Goal: Answer question/provide support

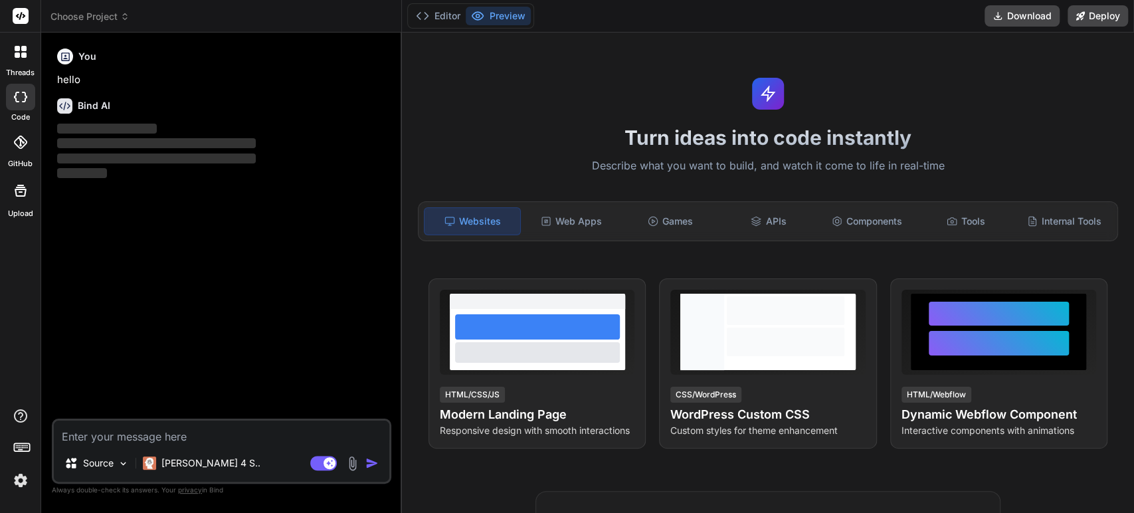
type textarea "x"
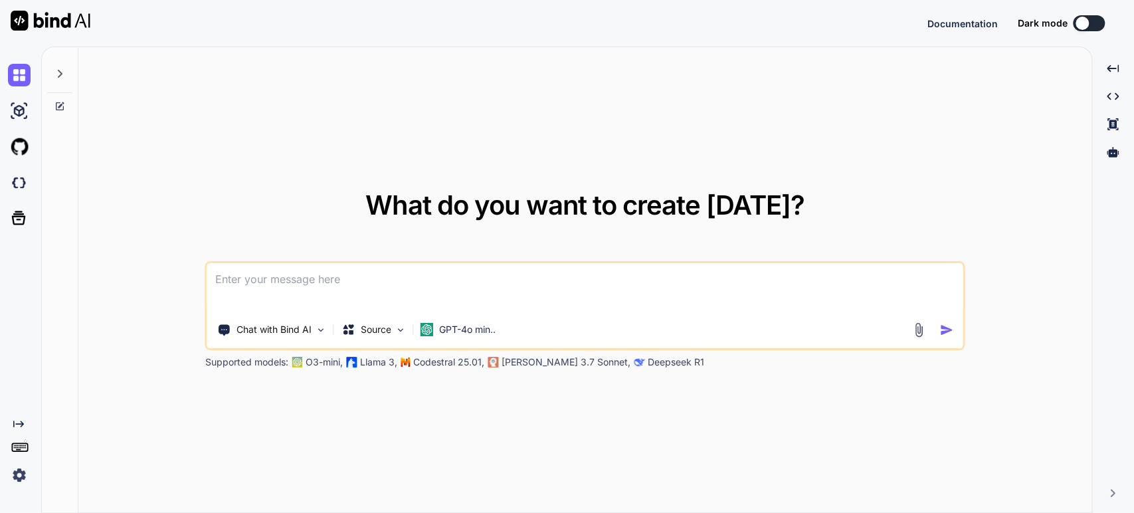
type textarea "x"
click at [441, 296] on textarea at bounding box center [584, 287] width 755 height 49
type textarea "I"
type textarea "x"
type textarea "I"
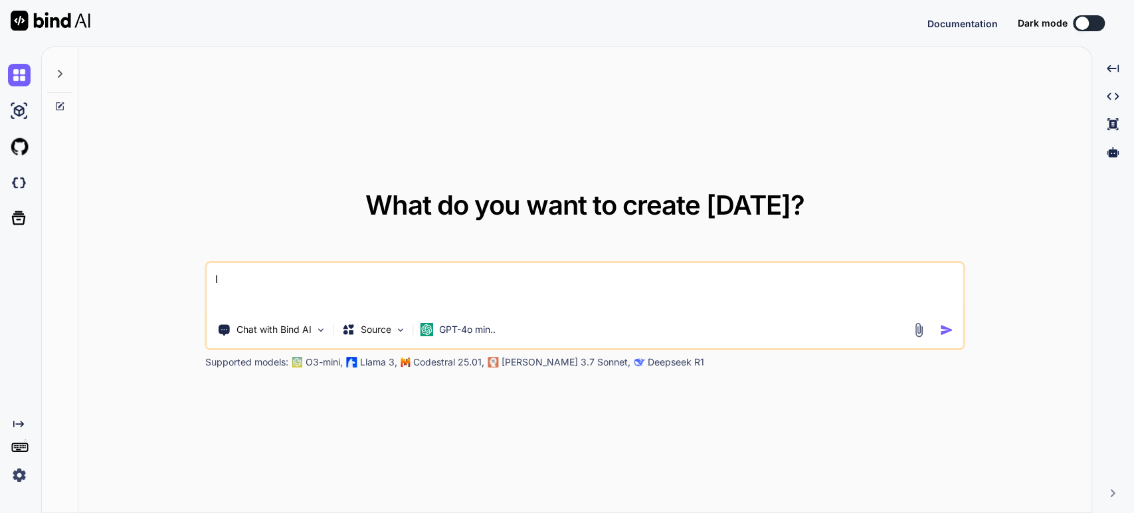
type textarea "x"
type textarea "I h"
type textarea "x"
type textarea "I ha"
type textarea "x"
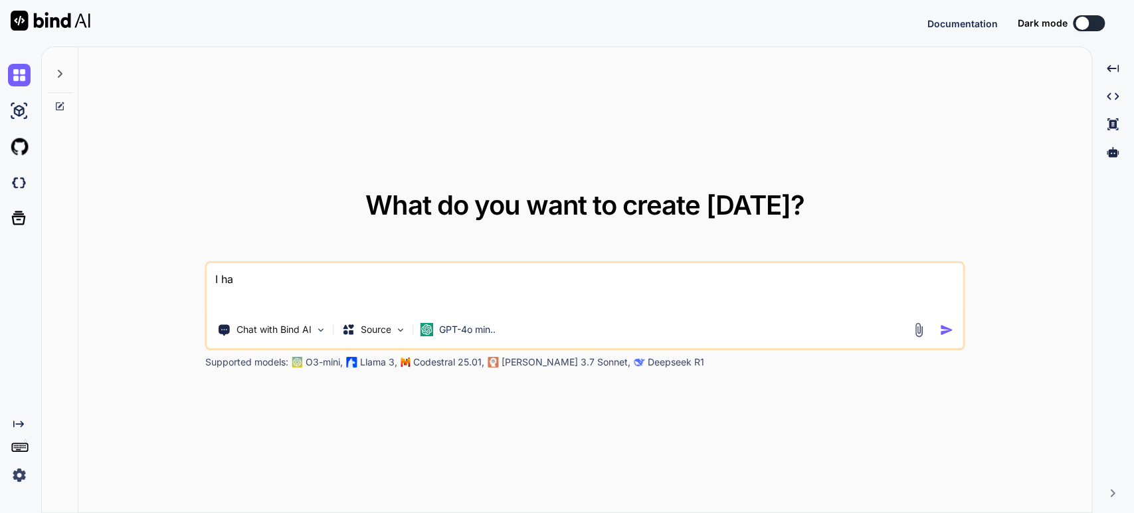
type textarea "I hav"
type textarea "x"
type textarea "I have"
type textarea "x"
type textarea "I have:"
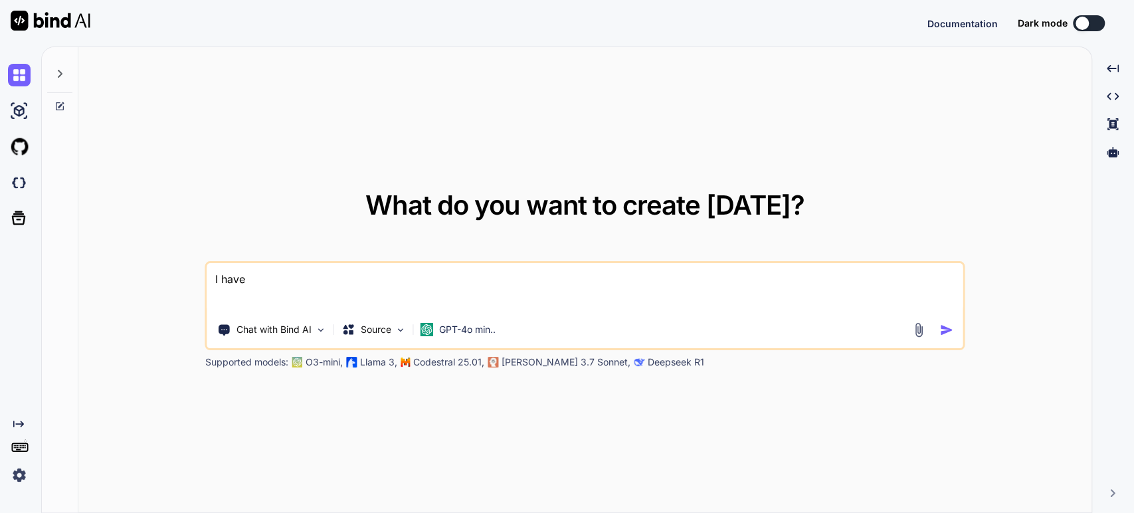
type textarea "x"
type textarea "I have:"
type textarea "x"
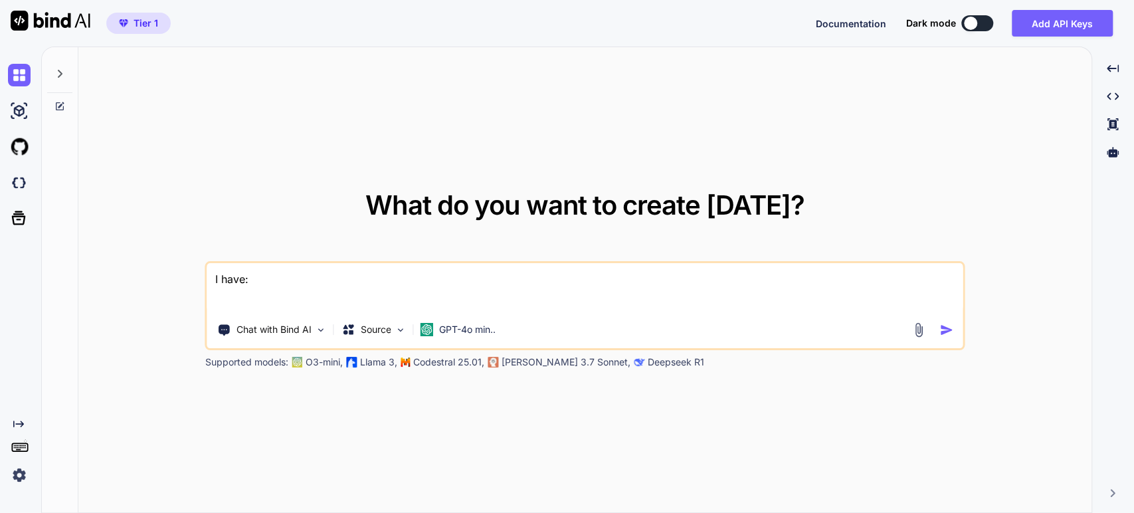
paste textarea "<?php ... // Include the Composer autoloader for PhpSpreadsheet, PhpWord, and P…"
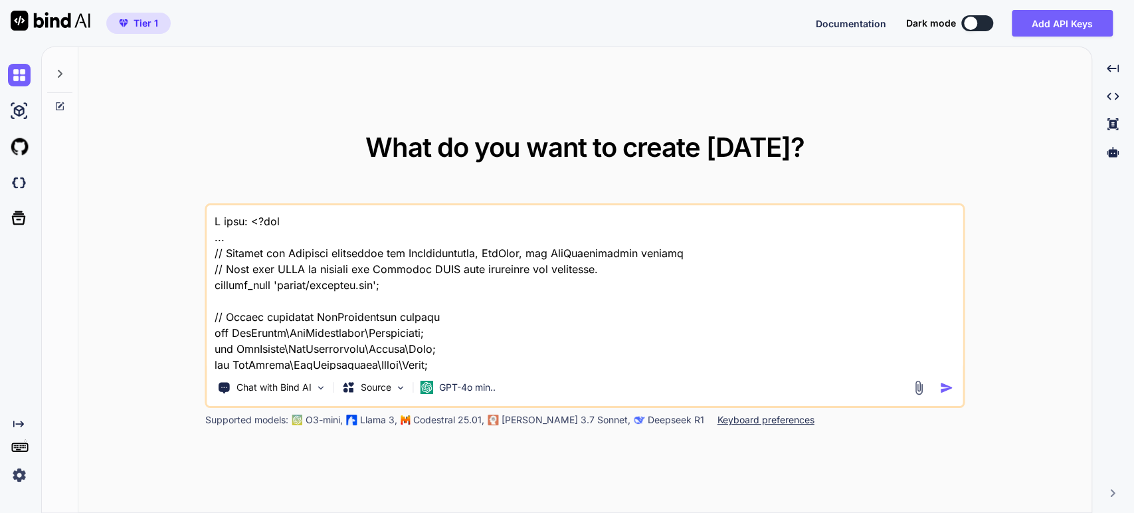
scroll to position [24987, 0]
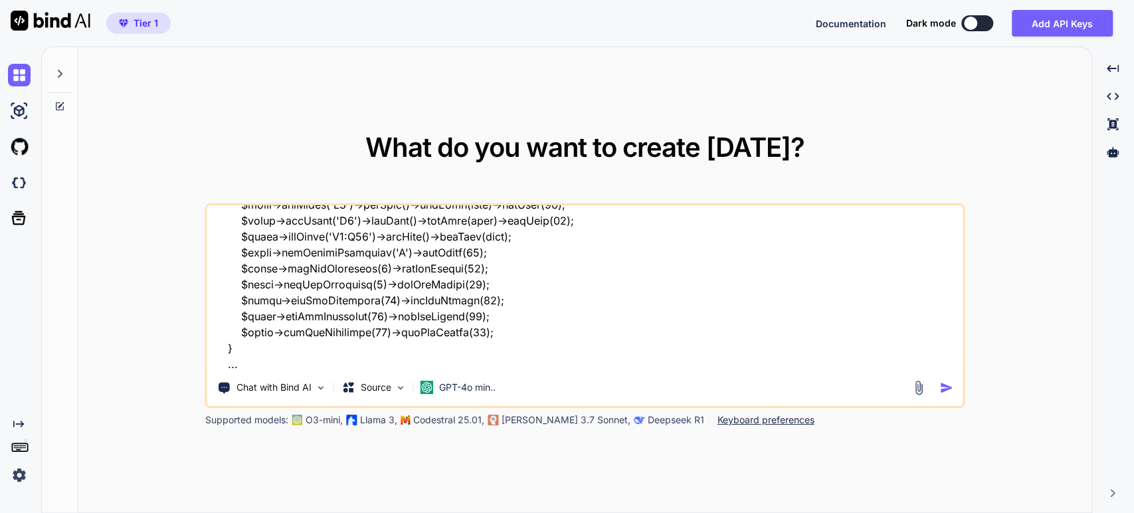
click at [308, 366] on textarea at bounding box center [584, 287] width 755 height 165
paste textarea "L ipsu do sit 1 ametconse adipis: { el: 'seddoeius', temp: 'Incididun Utlaboree…"
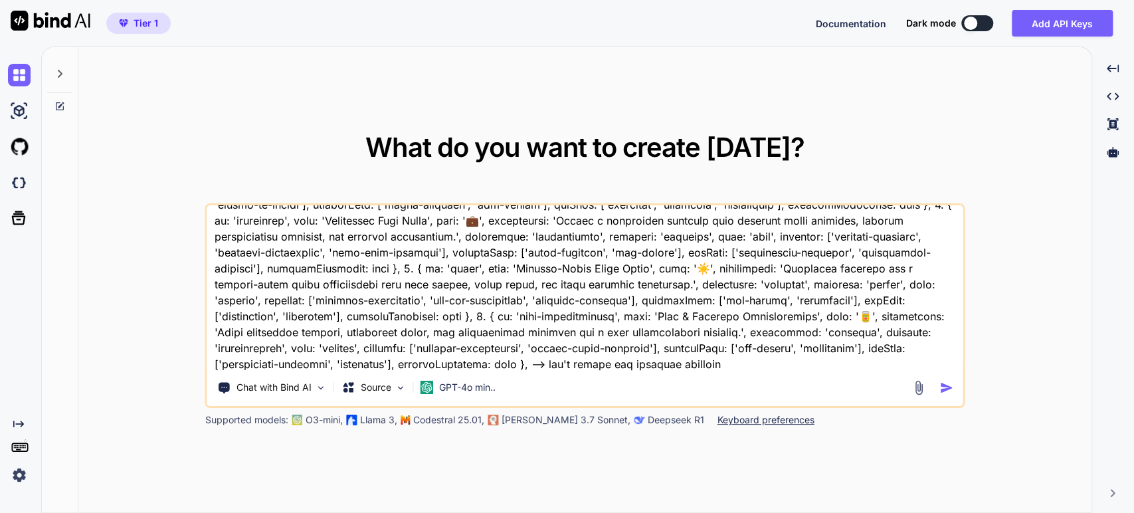
type textarea "I have: <?php ... // Include the Composer autoloader for PhpSpreadsheet, PhpWor…"
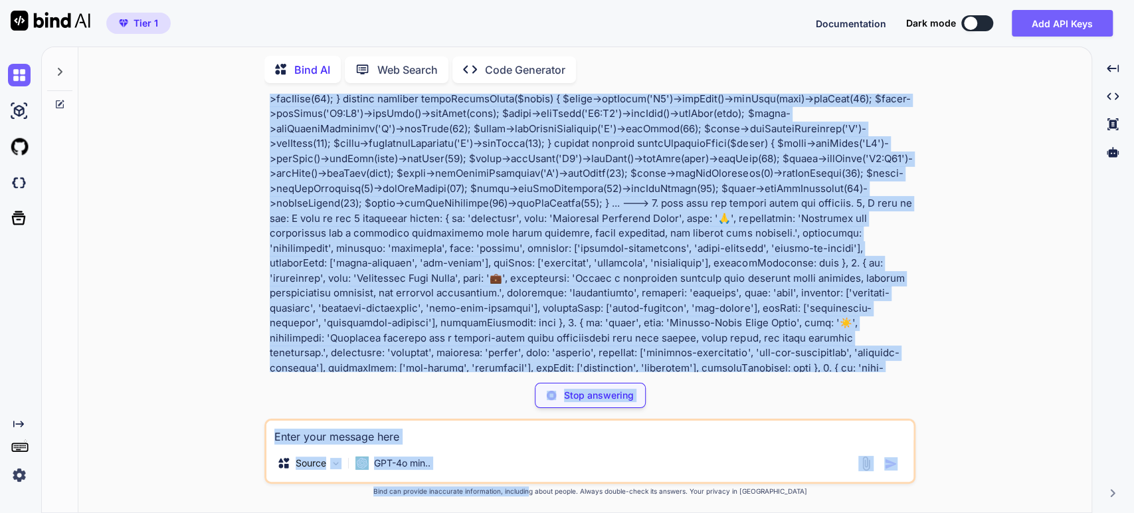
scroll to position [8637, 0]
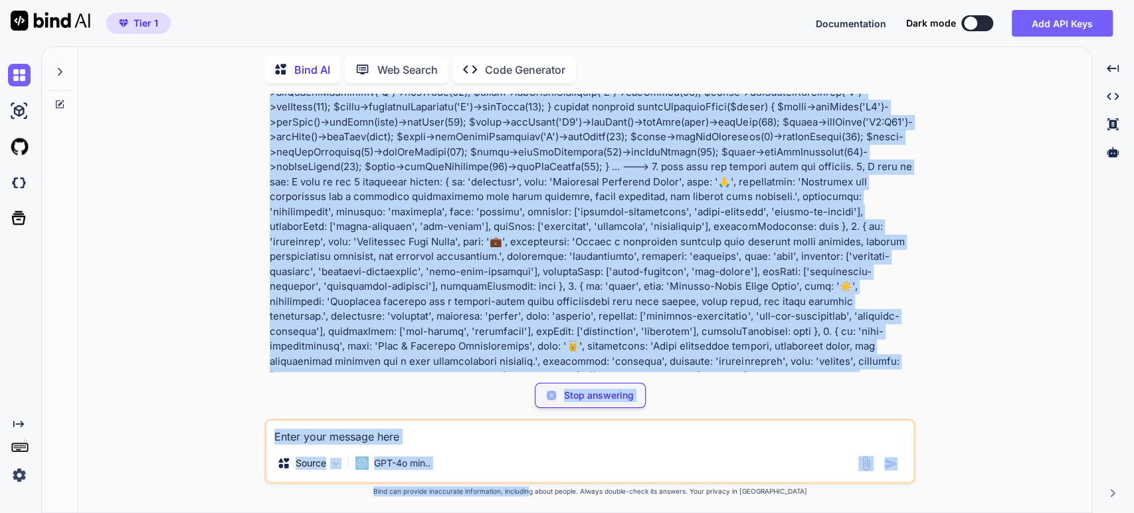
drag, startPoint x: 520, startPoint y: 243, endPoint x: 554, endPoint y: 507, distance: 266.0
click at [554, 507] on div "You Bind AI To add the four new financial models to your existing PHP code stru…" at bounding box center [589, 303] width 651 height 419
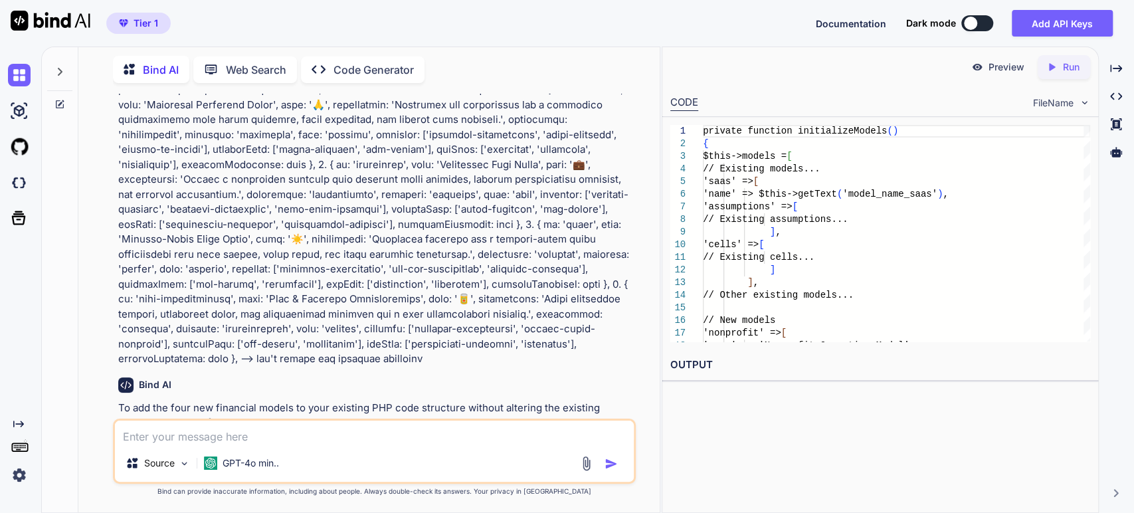
scroll to position [11343, 0]
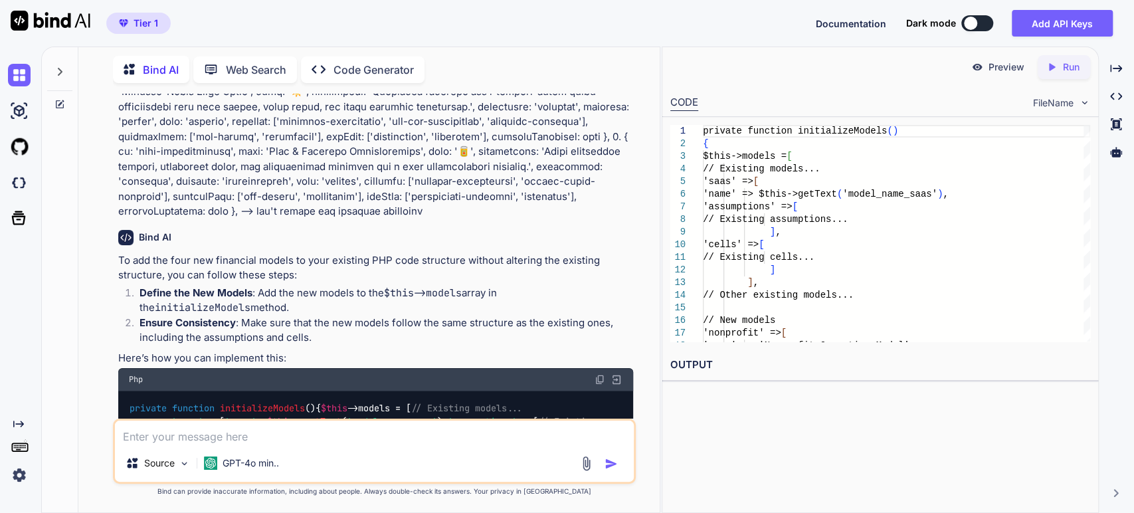
click at [203, 440] on textarea at bounding box center [375, 433] width 520 height 24
type textarea "I think you need to change also explenation, assumptions, incomes , expanses an…"
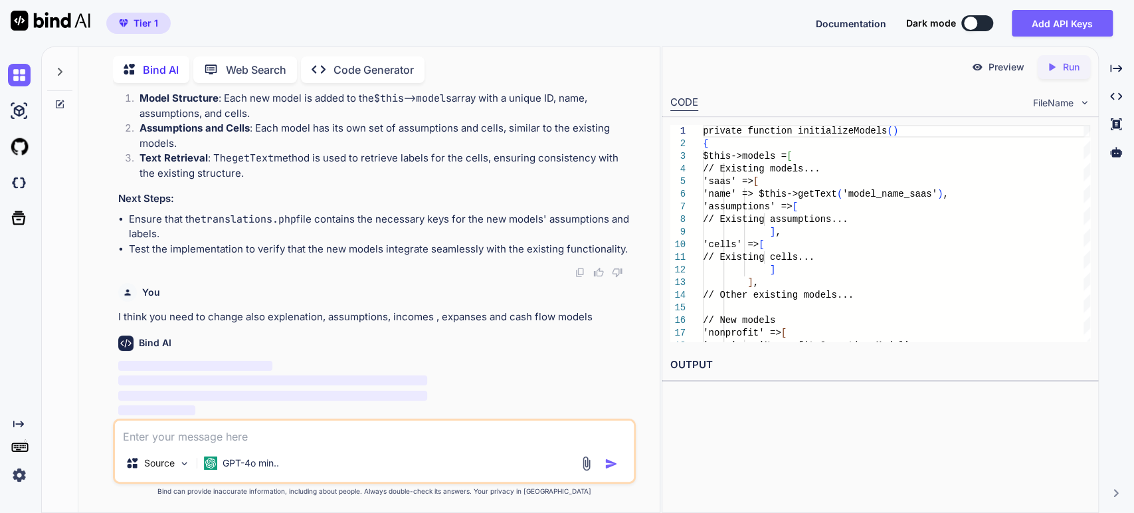
scroll to position [12591, 0]
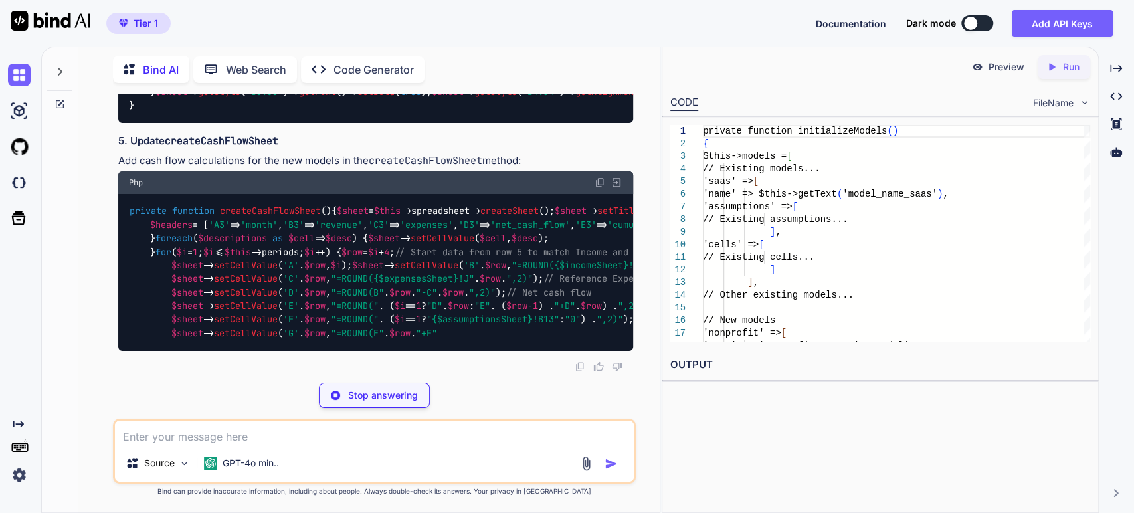
scroll to position [14067, 0]
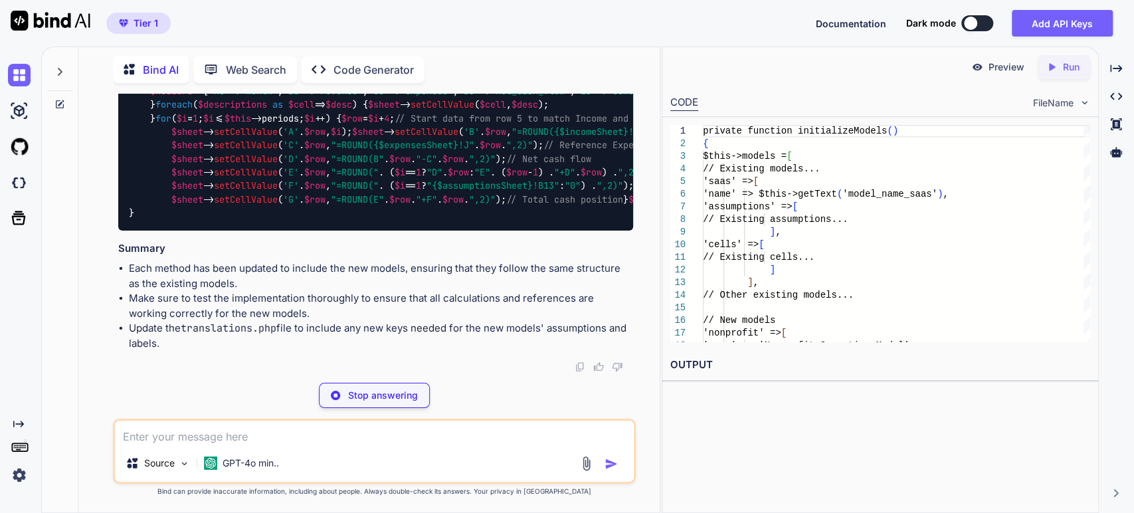
type textarea "x"
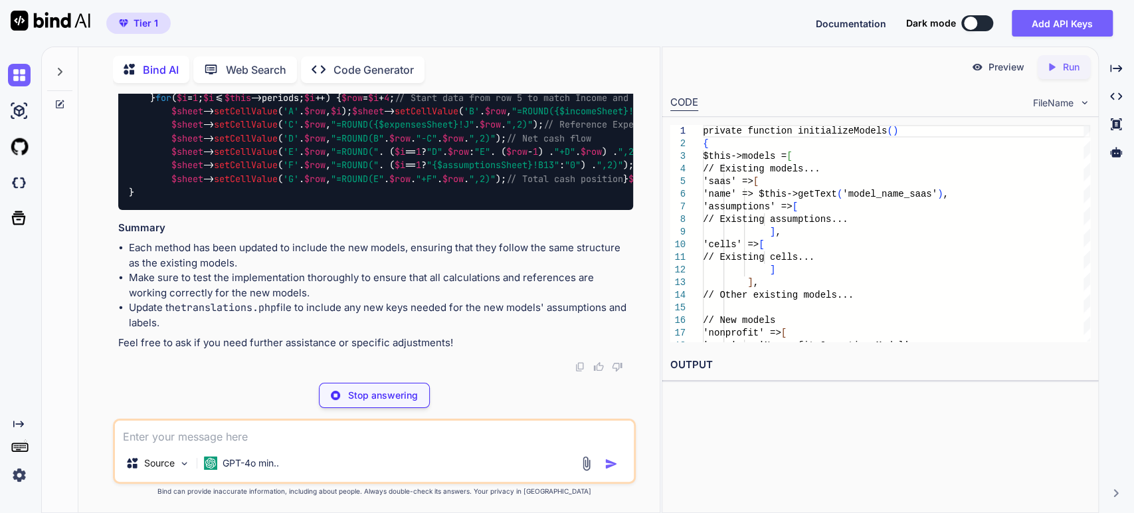
type textarea "$this->styleHeaderSheet($sheet); }"
type textarea "x"
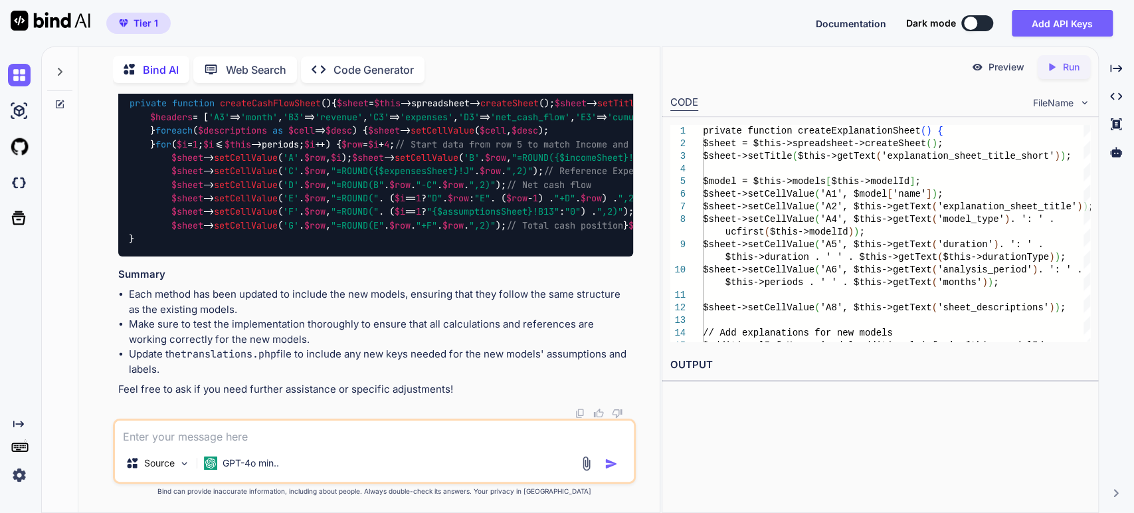
scroll to position [16498, 0]
click at [327, 444] on div "Source GPT-4o min.." at bounding box center [375, 451] width 524 height 65
type textarea "c"
type textarea "x"
type textarea "ca"
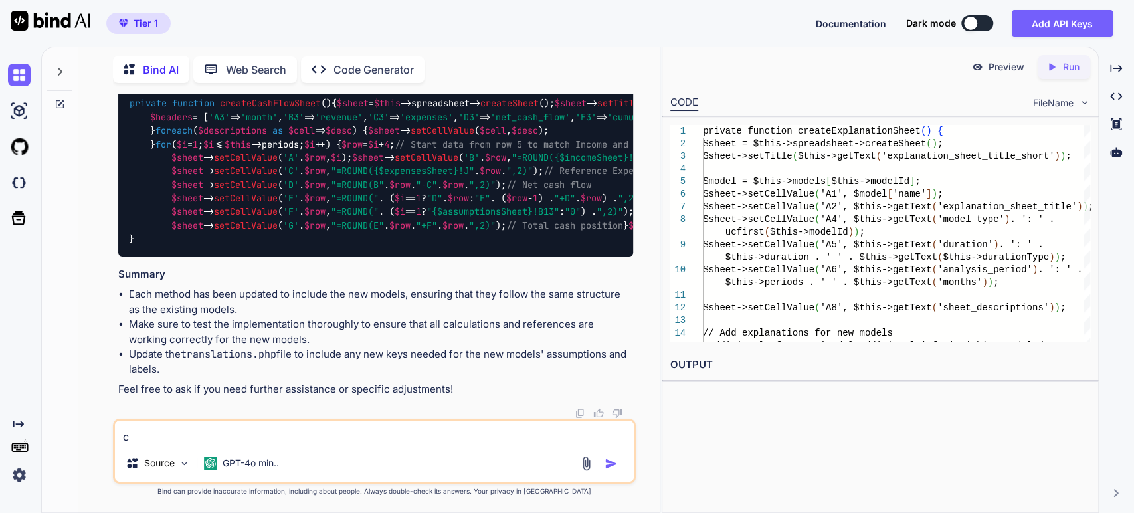
type textarea "x"
type textarea "can"
type textarea "x"
type textarea "can"
type textarea "x"
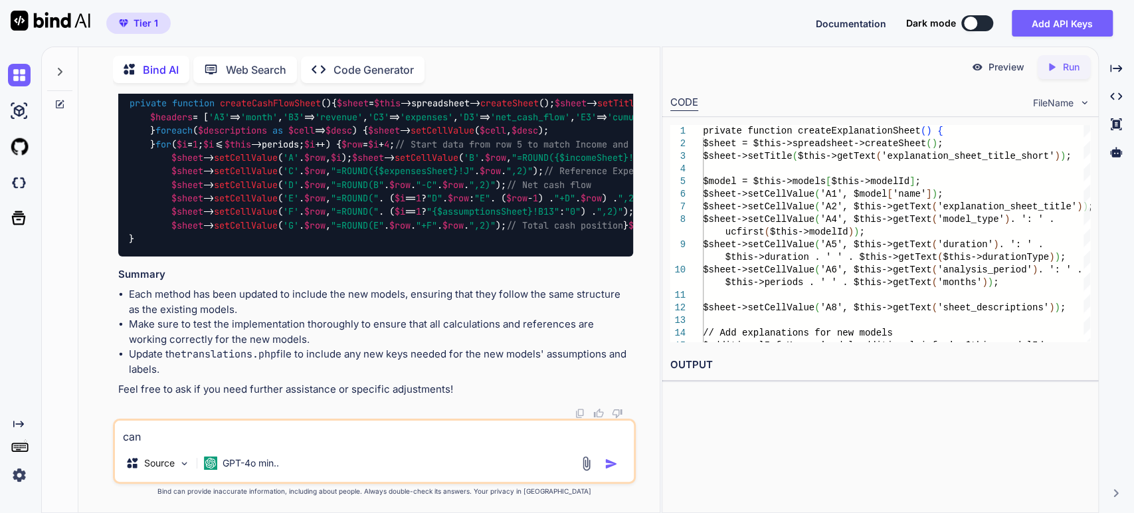
type textarea "can y"
type textarea "x"
type textarea "can yo"
type textarea "x"
type textarea "can you"
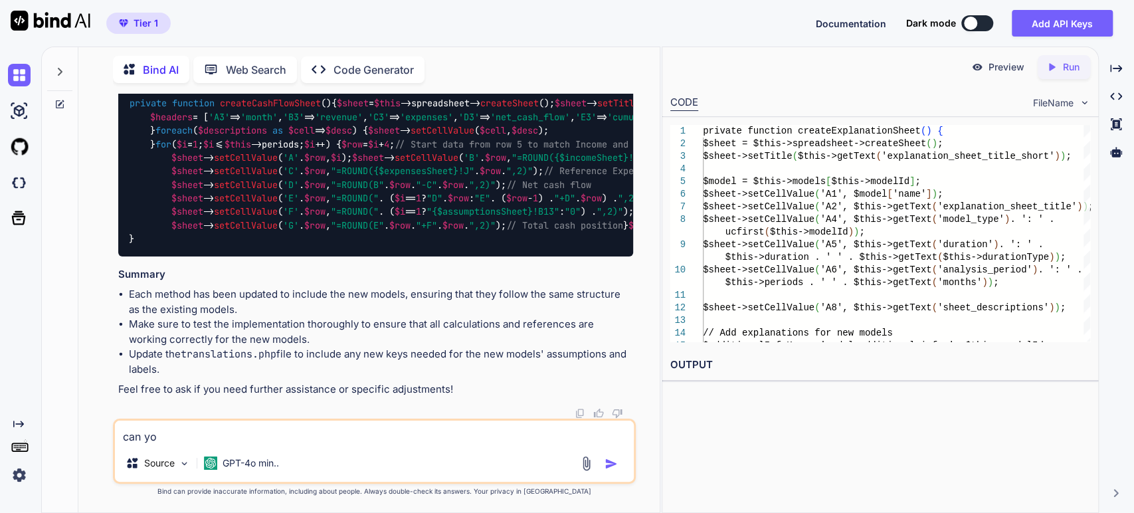
type textarea "x"
type textarea "can you"
type textarea "x"
type textarea "can you w"
type textarea "x"
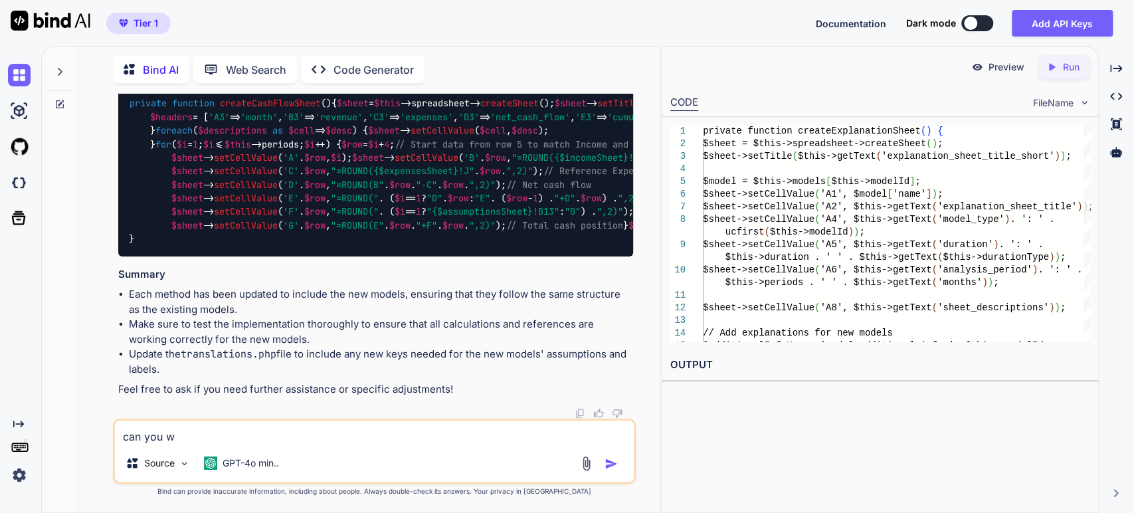
type textarea "can you wr"
type textarea "x"
type textarea "can you wri"
type textarea "x"
type textarea "can you writ"
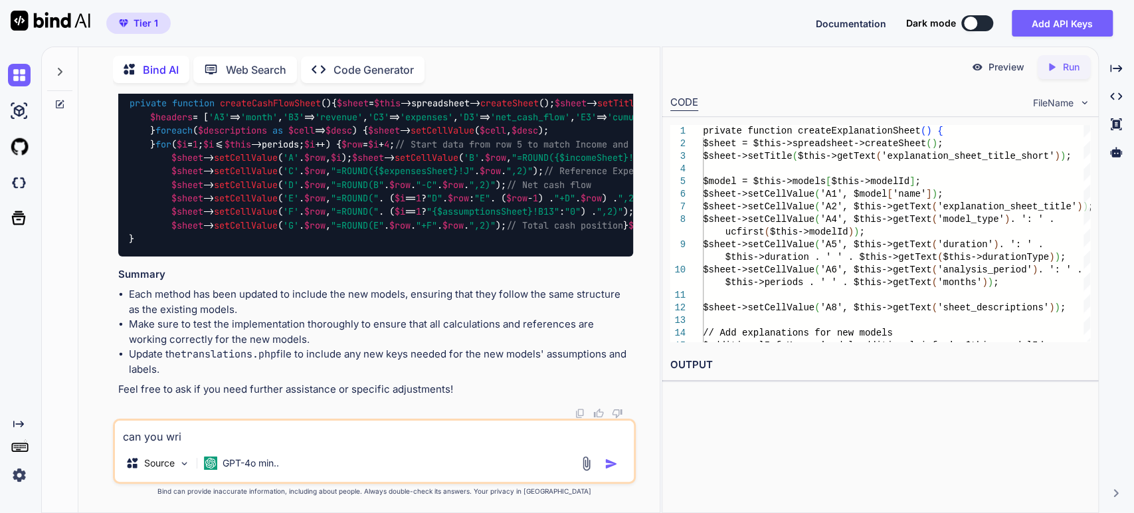
type textarea "x"
type textarea "can you write"
type textarea "x"
type textarea "can you write"
type textarea "x"
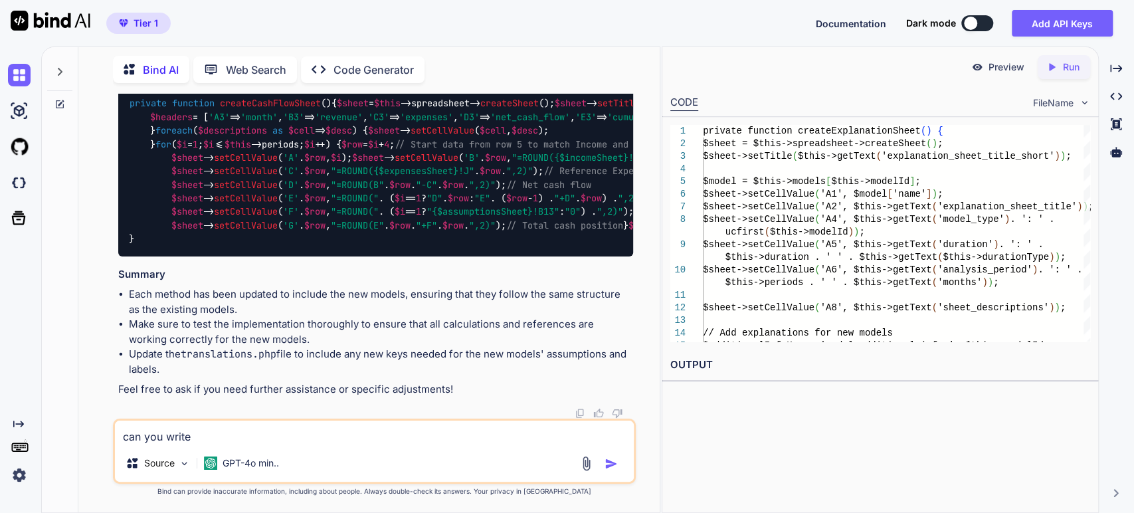
type textarea "can you write f"
type textarea "x"
type textarea "can you write fu"
type textarea "x"
type textarea "can you write ful"
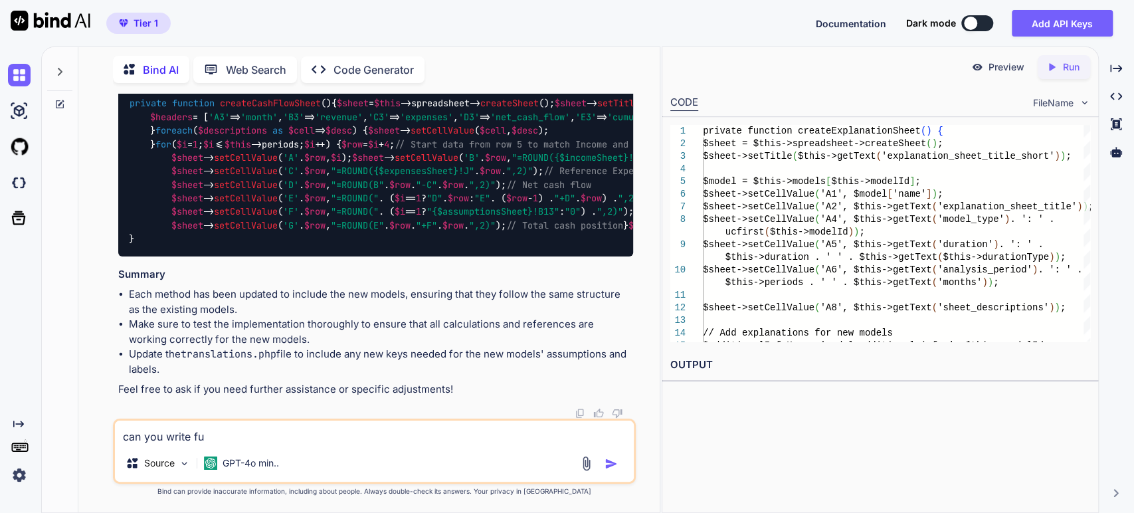
type textarea "x"
type textarea "can you write full"
type textarea "x"
type textarea "can you write full"
type textarea "x"
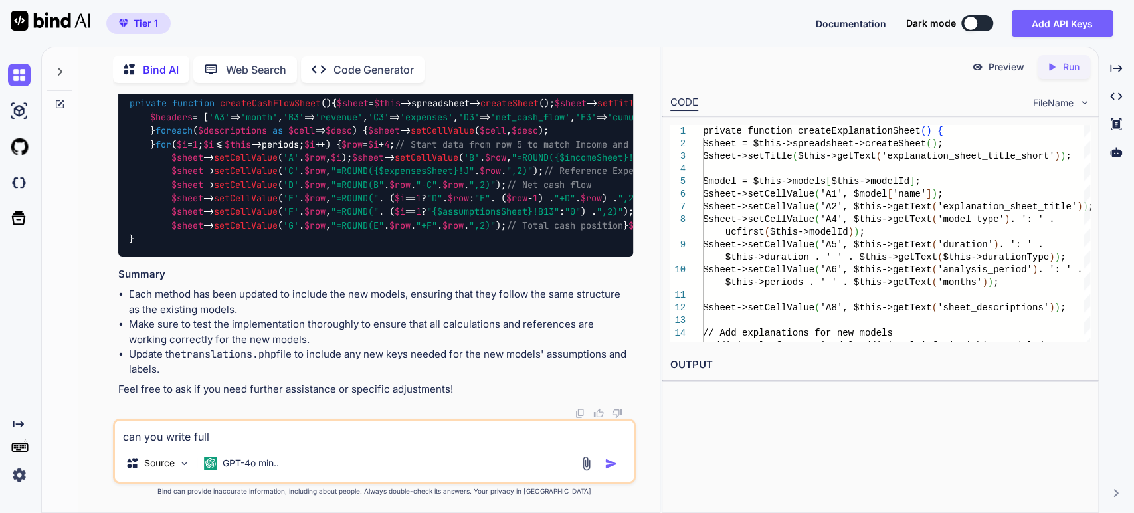
type textarea "can you write full u"
type textarea "x"
type textarea "can you write full up"
type textarea "x"
type textarea "can you write full upd"
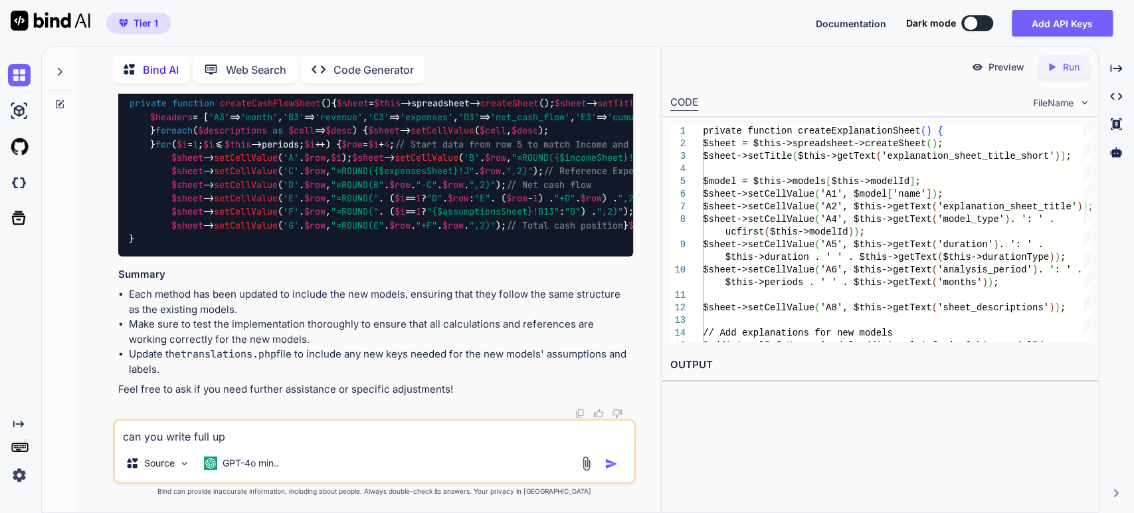
type textarea "x"
type textarea "can you write full upda"
type textarea "x"
type textarea "can you write full updat"
type textarea "x"
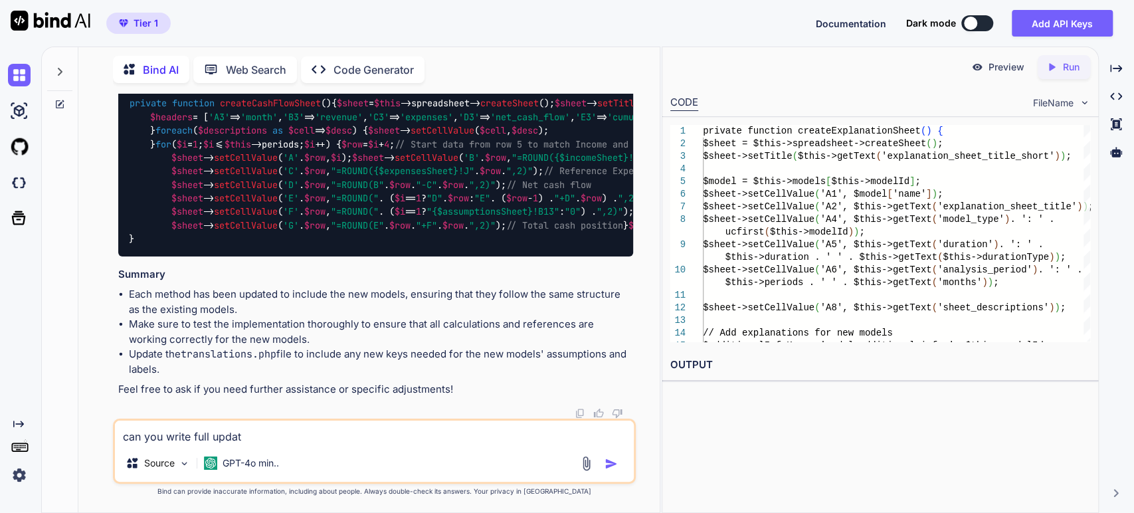
type textarea "can you write full update"
type textarea "x"
type textarea "can you write full updated"
type textarea "x"
type textarea "can you write full updated"
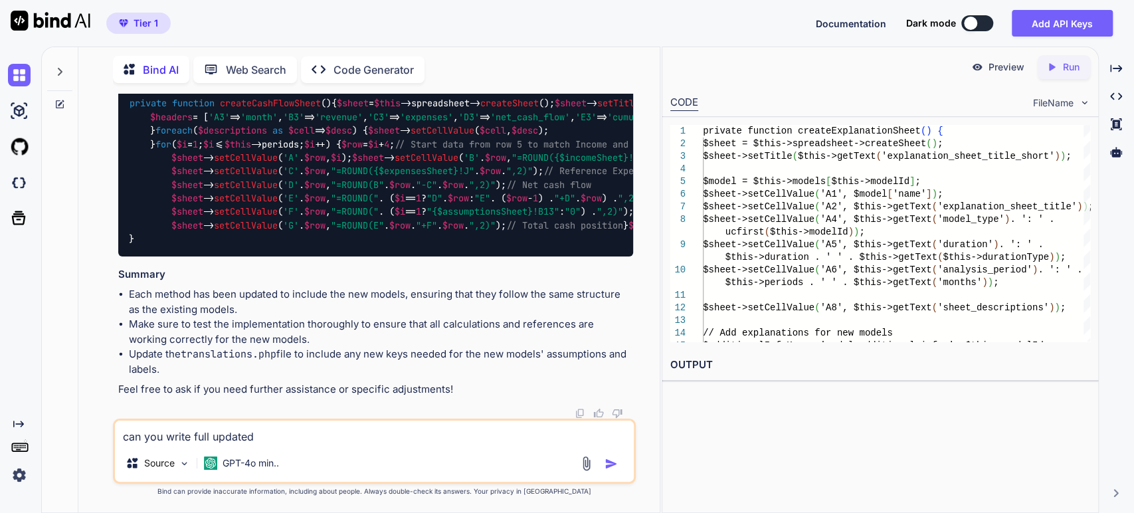
type textarea "x"
type textarea "can you write full updated c"
type textarea "x"
type textarea "can you write full updated co"
type textarea "x"
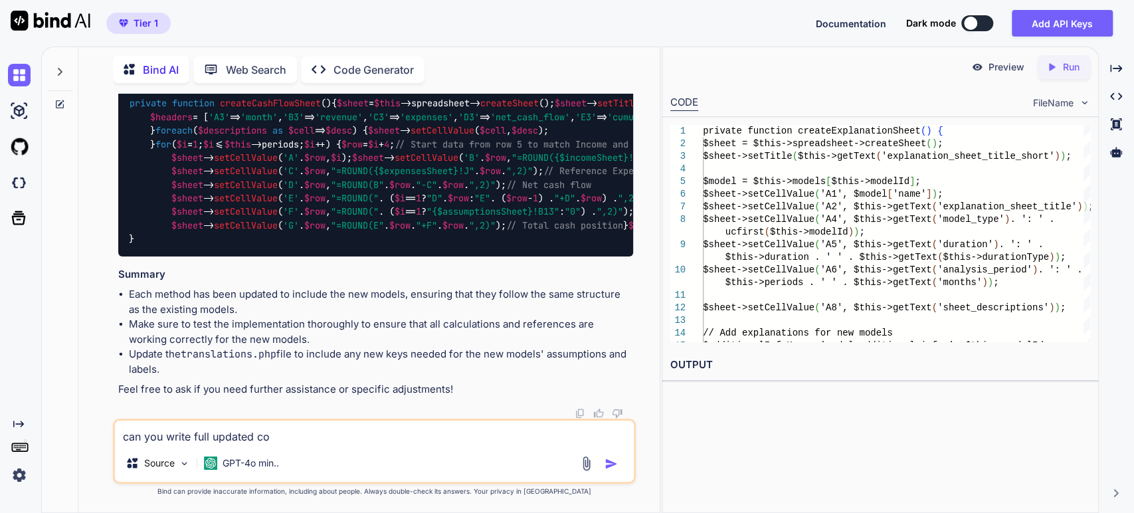
type textarea "can you write full updated cod"
type textarea "x"
type textarea "can you write full updated code"
type textarea "x"
type textarea "can you write full updated code?"
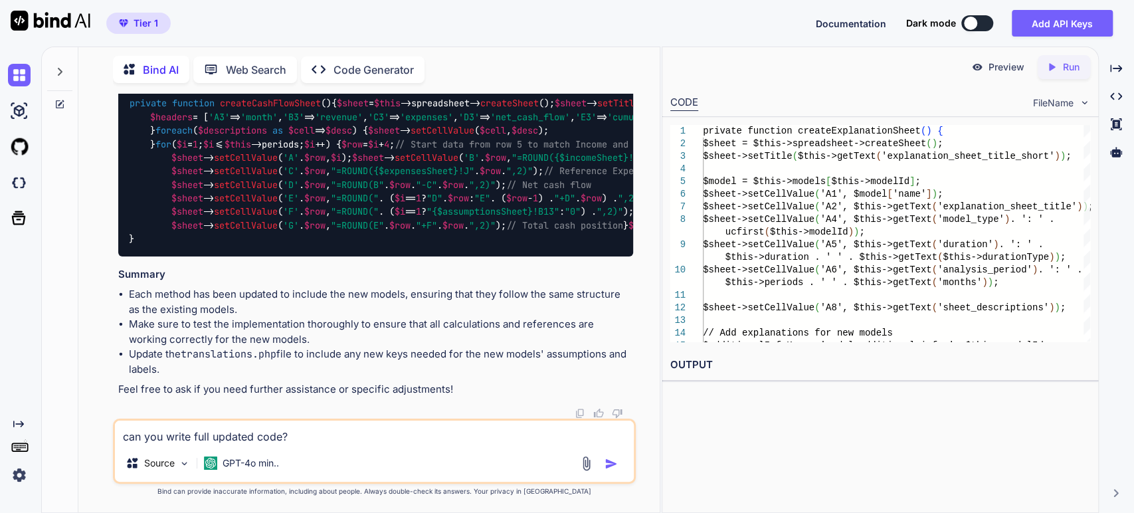
type textarea "x"
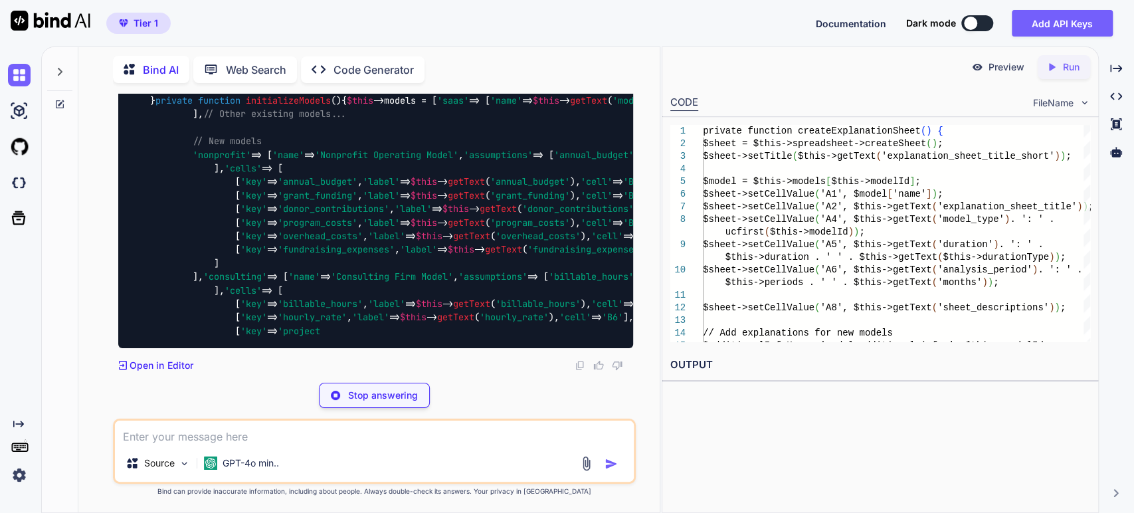
scroll to position [17587, 0]
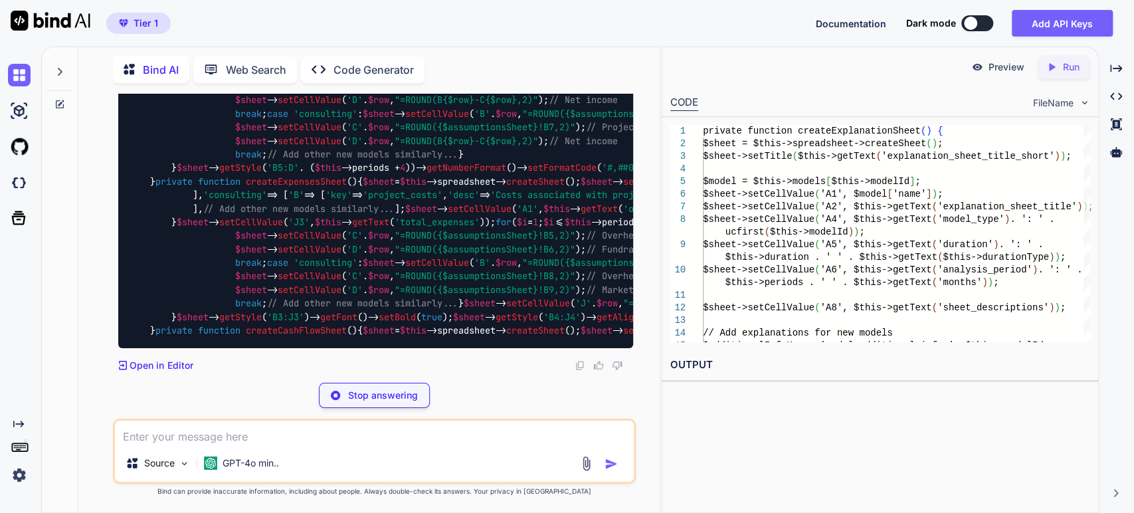
type textarea "x"
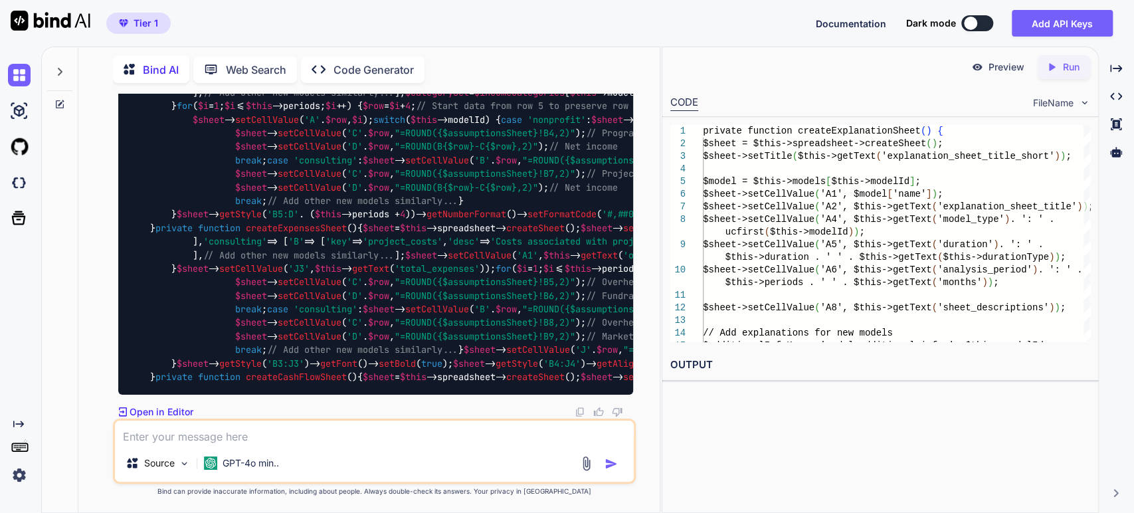
scroll to position [18916, 0]
drag, startPoint x: 264, startPoint y: 208, endPoint x: 263, endPoint y: 68, distance: 140.2
click at [263, 68] on div "Bind AI Web Search Created with Pixso. Code Generator You Bind AI To add the fo…" at bounding box center [368, 281] width 581 height 462
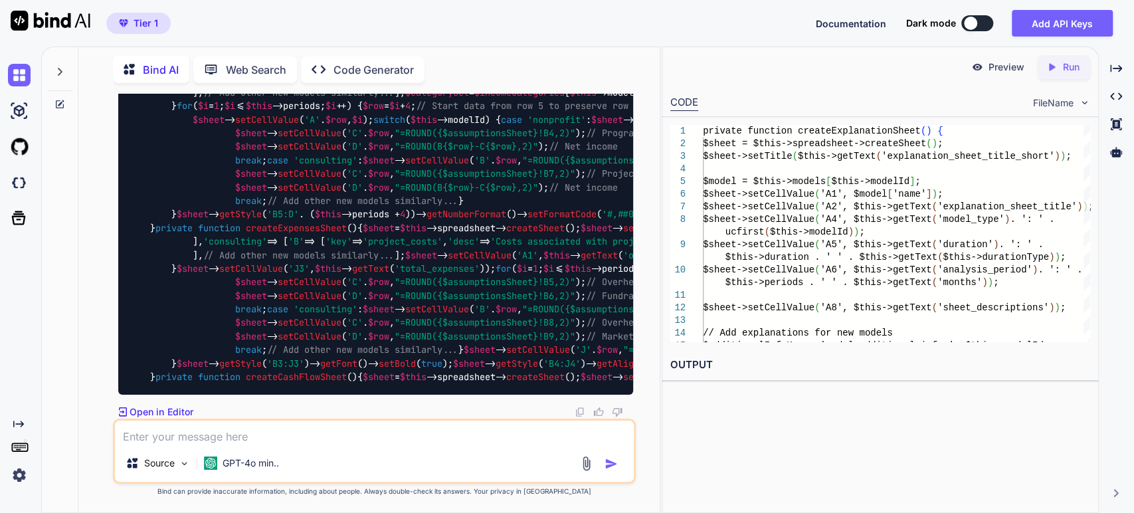
click at [230, 436] on textarea at bounding box center [375, 433] width 520 height 24
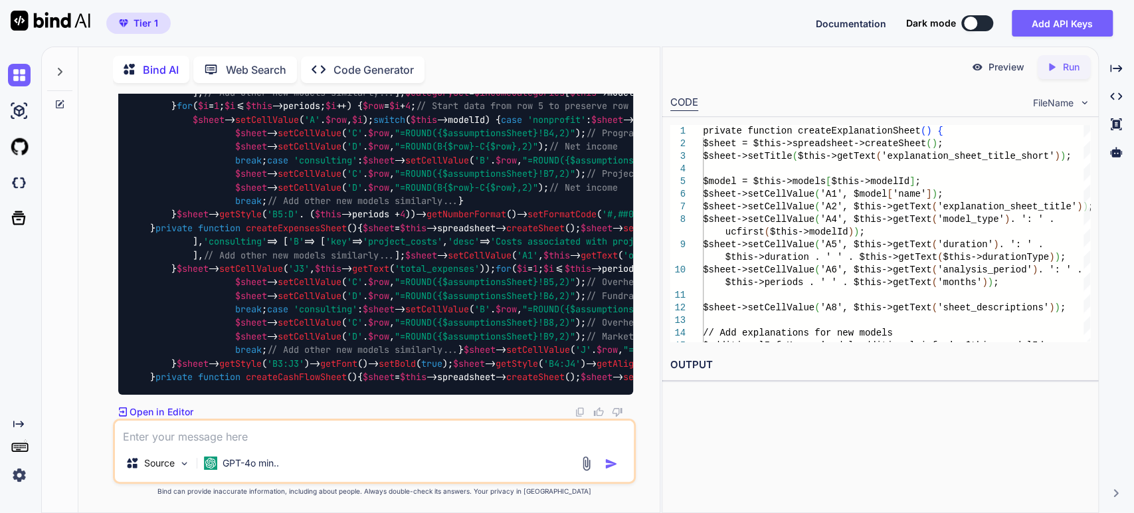
type textarea "i"
type textarea "x"
type textarea "in"
type textarea "x"
type textarea "inc"
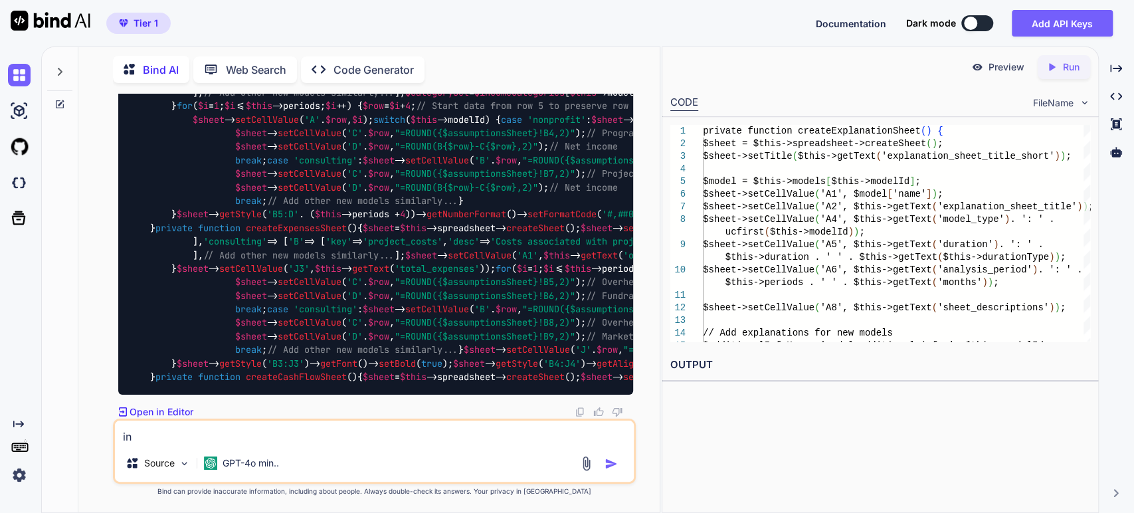
type textarea "x"
type textarea "incr"
type textarea "x"
type textarea "incre"
type textarea "x"
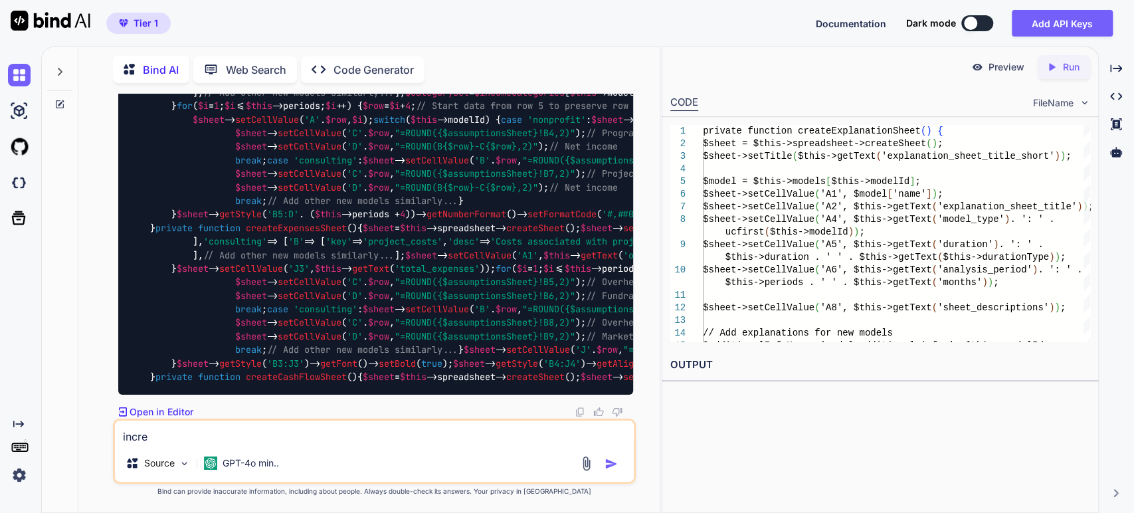
type textarea "increa"
type textarea "x"
type textarea "increas"
type textarea "x"
type textarea "increase"
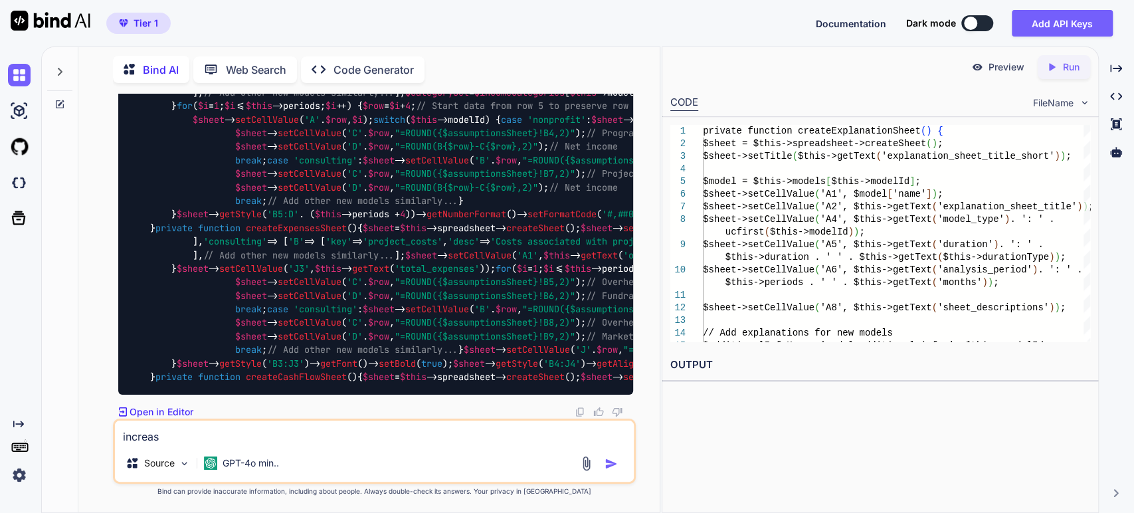
type textarea "x"
type textarea "increase"
type textarea "x"
type textarea "increase t"
type textarea "x"
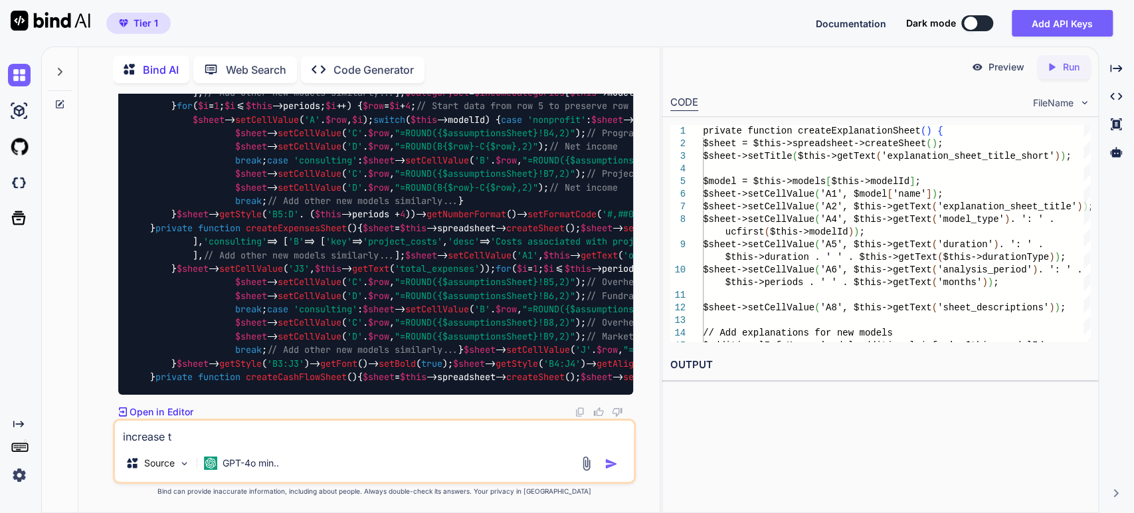
type textarea "increase th"
type textarea "x"
type textarea "increase the"
type textarea "x"
type textarea "increase the"
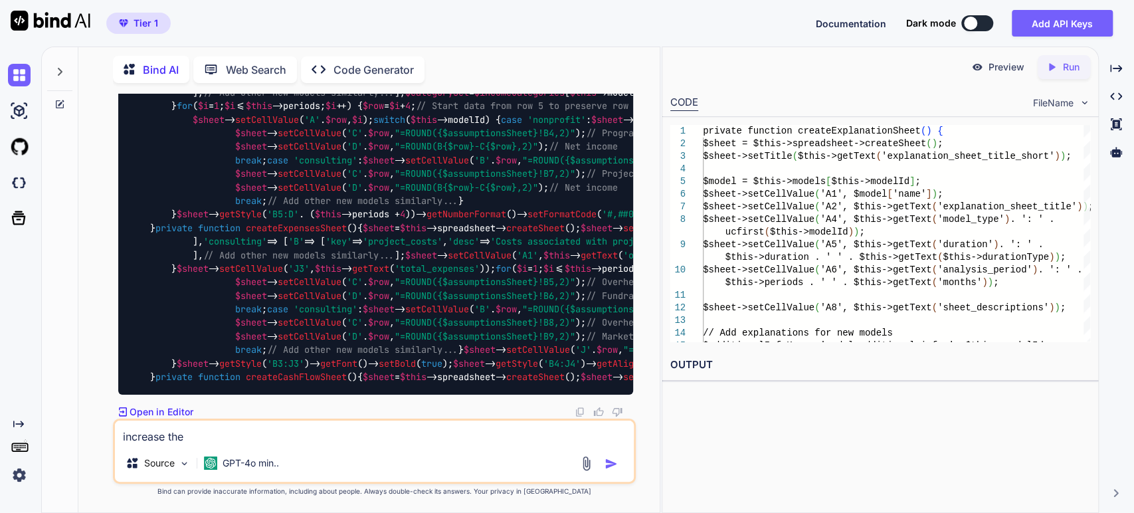
type textarea "x"
type textarea "increase the n"
type textarea "x"
type textarea "increase the nu"
type textarea "x"
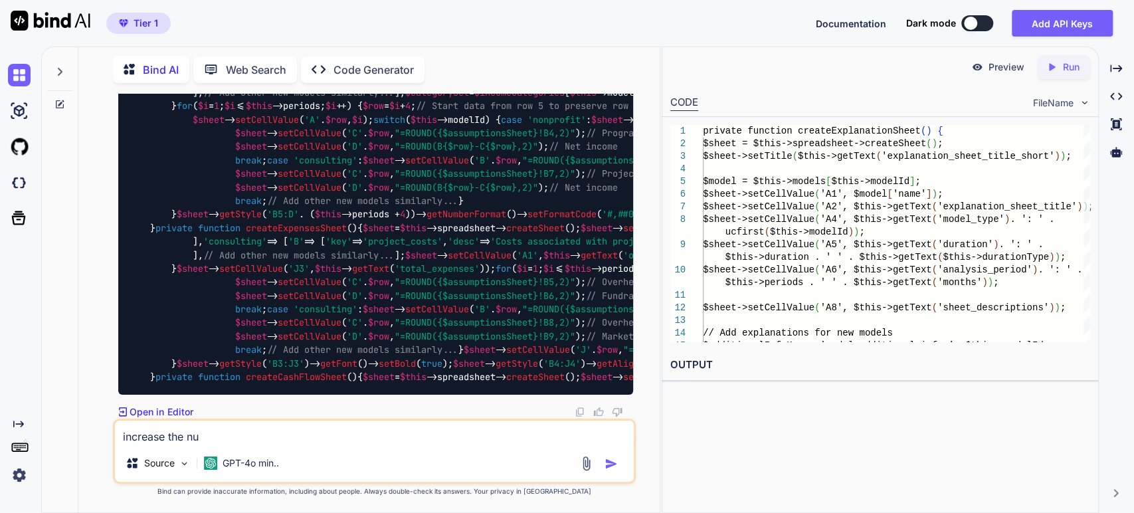
type textarea "increase the num"
type textarea "x"
type textarea "increase the numb"
type textarea "x"
type textarea "increase the numbe"
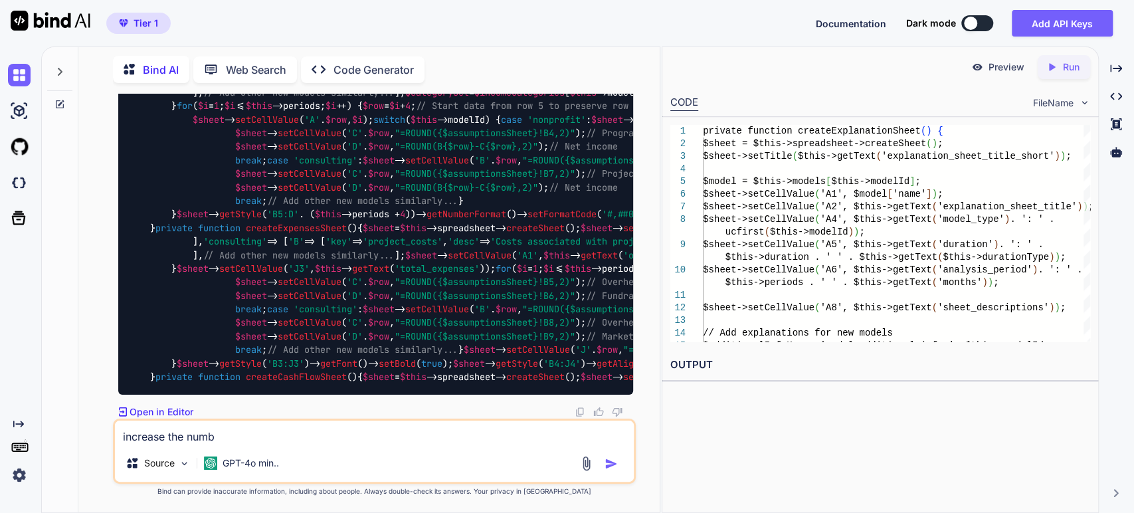
type textarea "x"
type textarea "increase the number"
type textarea "x"
type textarea "increase the number"
type textarea "x"
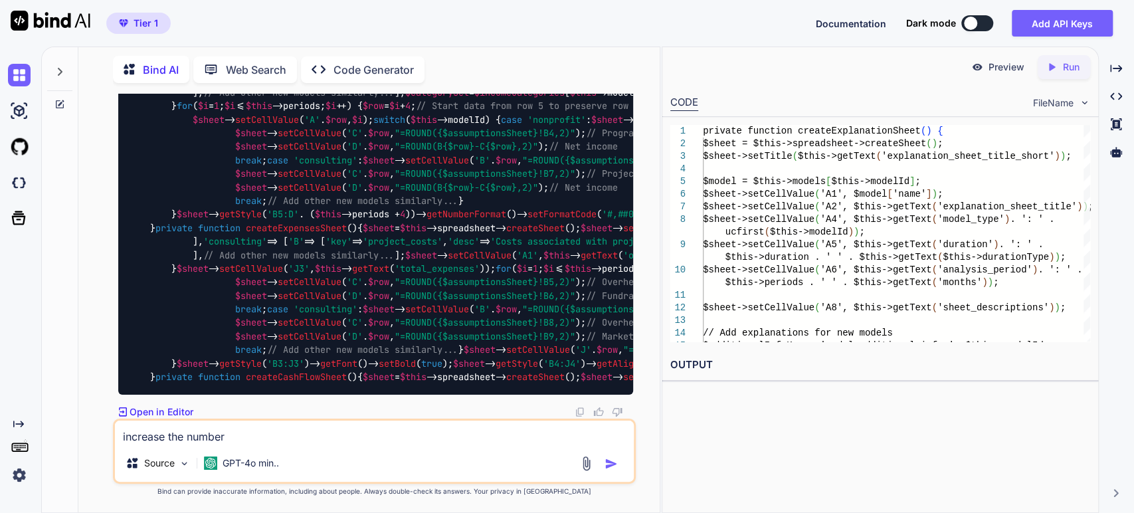
type textarea "increase the number o"
type textarea "x"
type textarea "increase the number of"
type textarea "x"
type textarea "increase the number of"
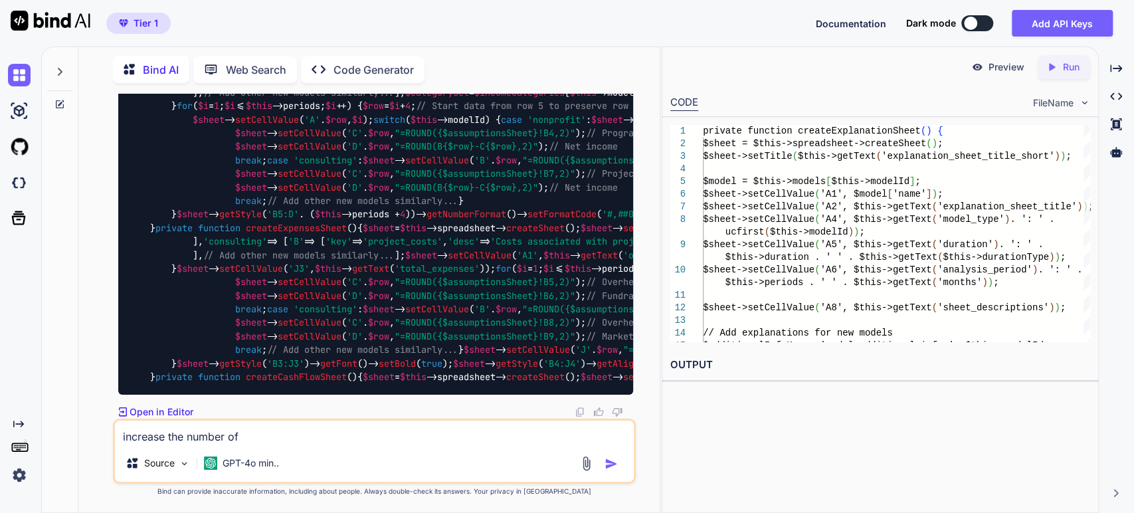
type textarea "x"
type textarea "increase the number of a"
type textarea "x"
type textarea "increase the number of as"
type textarea "x"
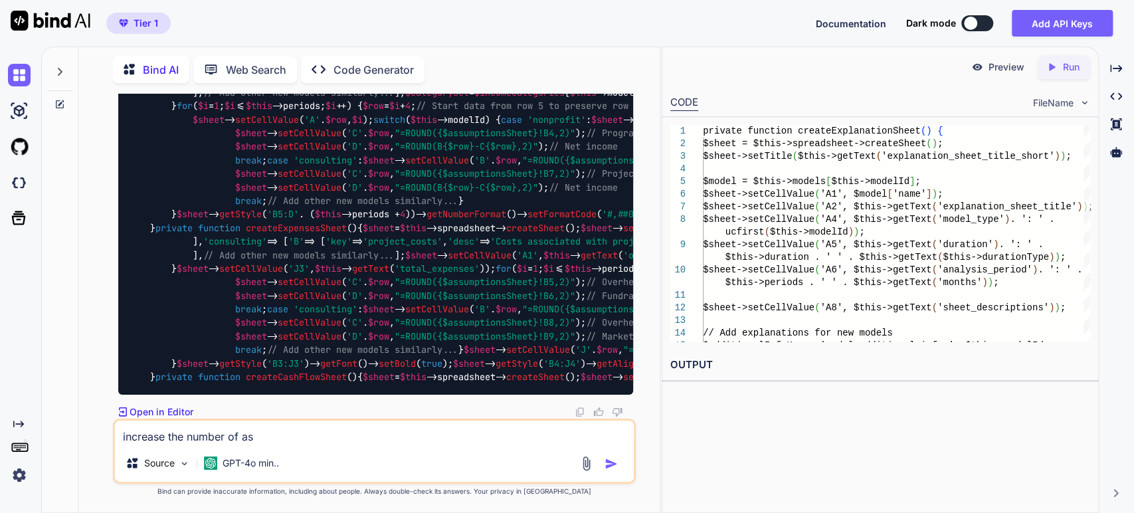
type textarea "increase the number of asu"
type textarea "x"
type textarea "increase the number of asum"
type textarea "x"
type textarea "increase the number of asump"
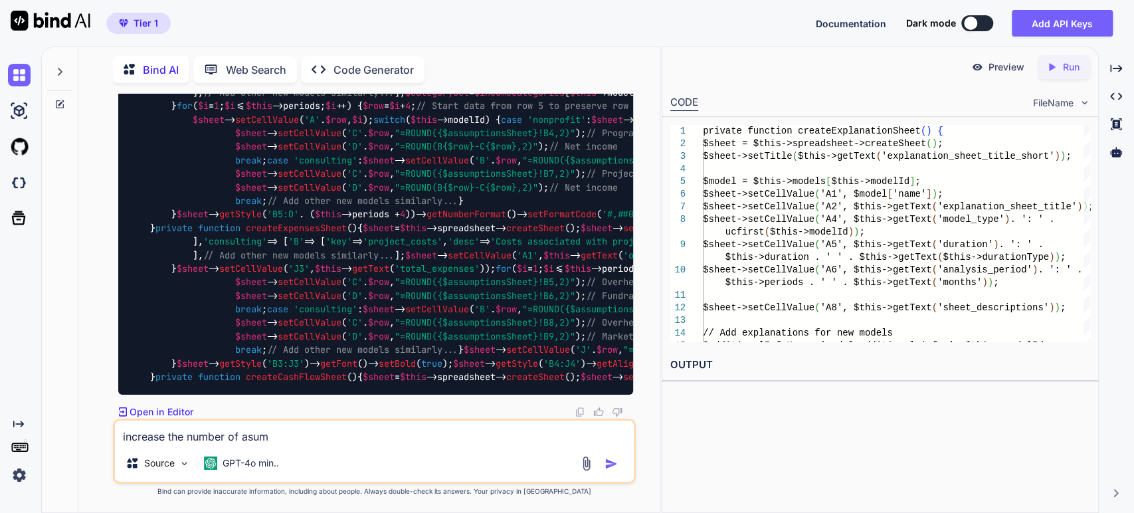
type textarea "x"
type textarea "increase the number of asumpt"
type textarea "x"
type textarea "increase the number of asumpti"
type textarea "x"
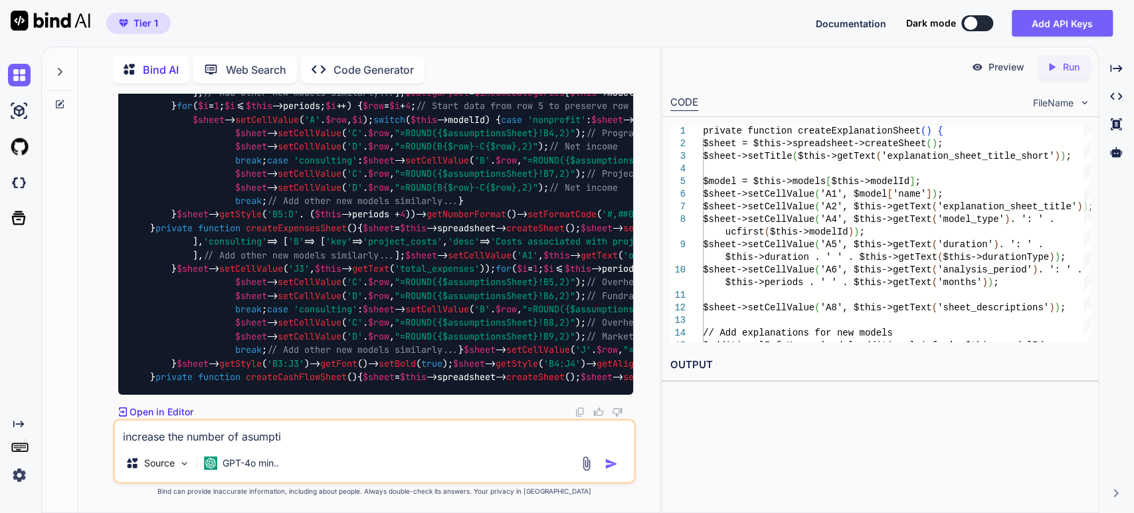
type textarea "increase the number of asumptio"
type textarea "x"
type textarea "increase the number of asumption"
type textarea "x"
type textarea "increase the number of asumptions"
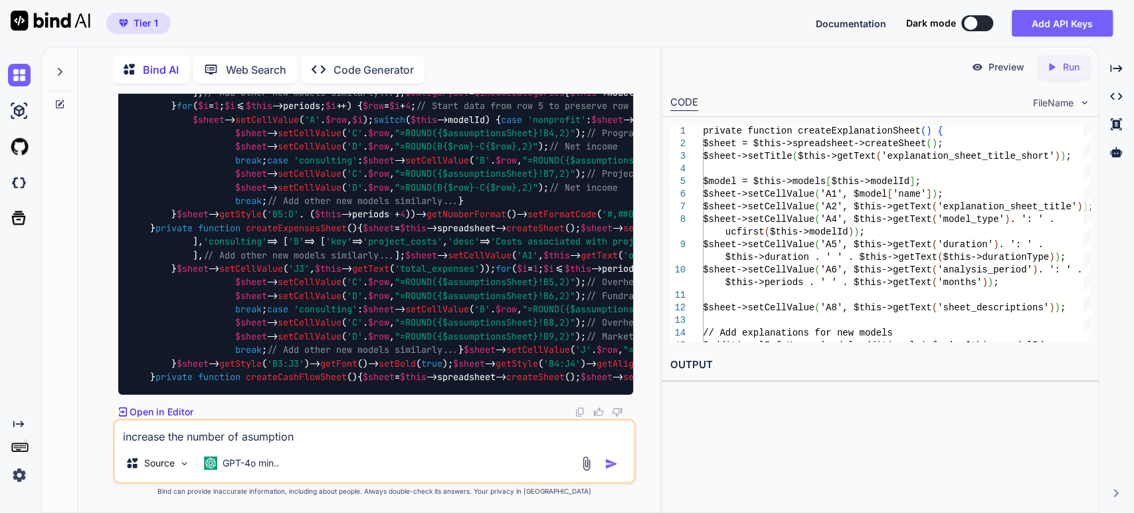
type textarea "x"
type textarea "increase the number of asumptions"
type textarea "x"
type textarea "increase the number of asumptions i"
type textarea "x"
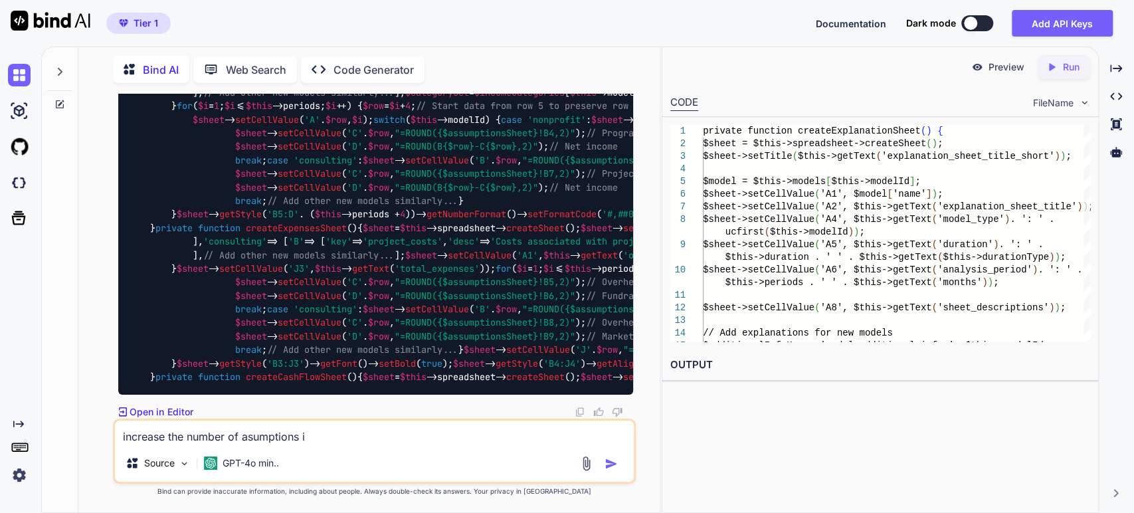
type textarea "increase the number of asumptions in"
type textarea "x"
type textarea "increase the number of asumptions in"
type textarea "x"
type textarea "increase the number of asumptions in e"
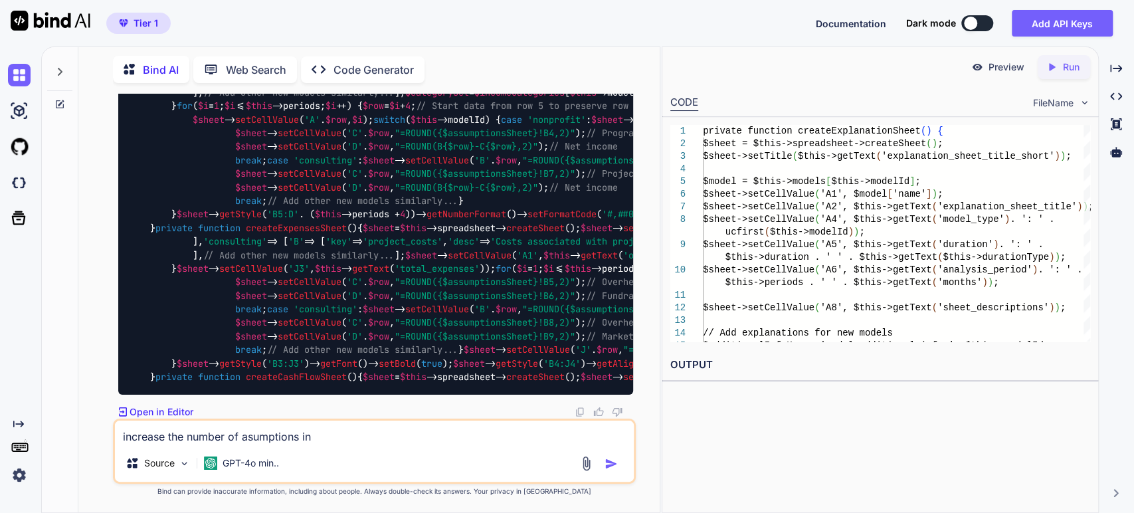
type textarea "x"
type textarea "increase the number of asumptions in ea"
type textarea "x"
type textarea "increase the number of asumptions in eac"
type textarea "x"
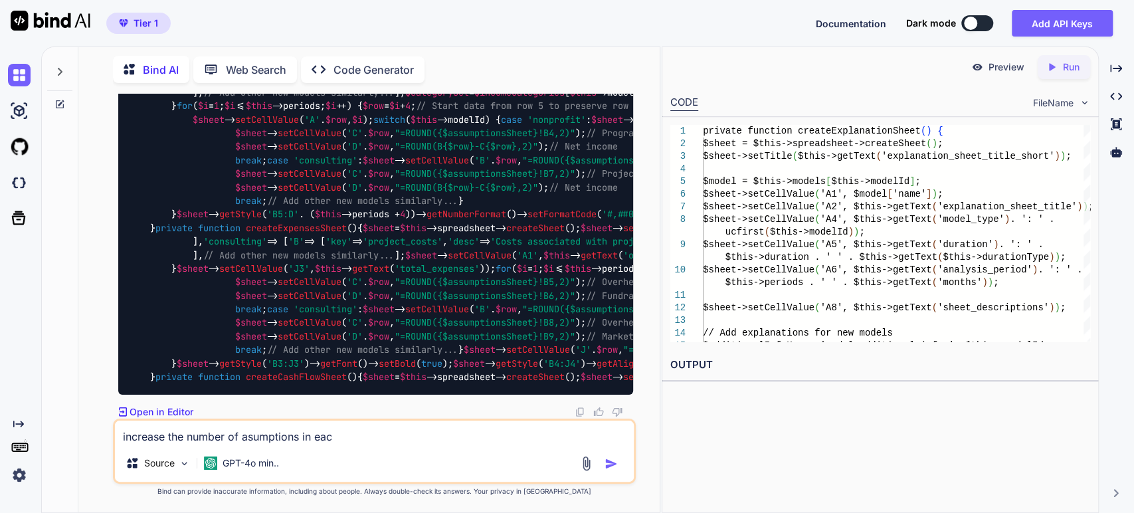
type textarea "increase the number of asumptions in each"
type textarea "x"
type textarea "increase the number of asumptions in each"
type textarea "x"
type textarea "increase the number of asumptions in each o"
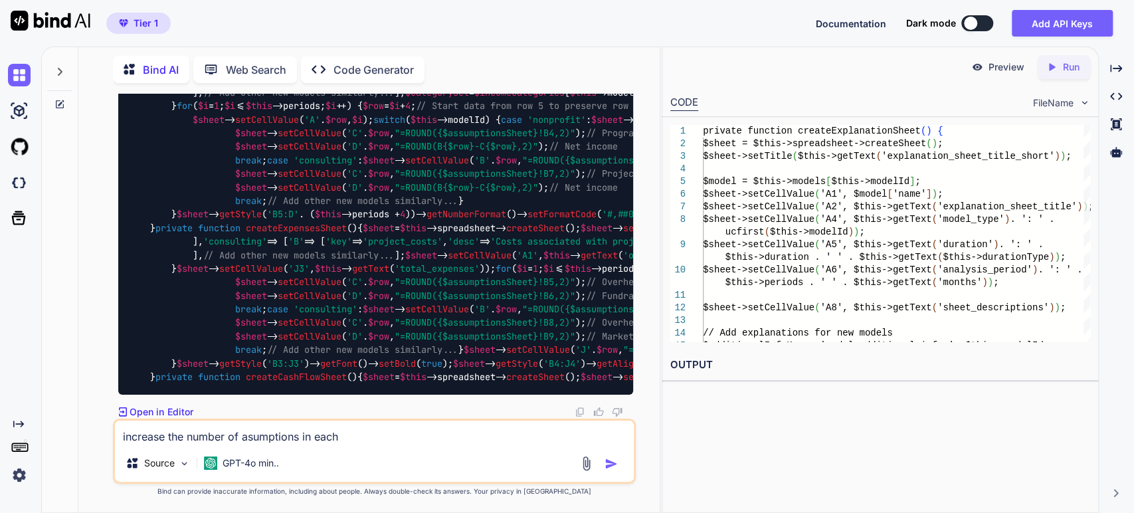
type textarea "x"
type textarea "increase the number of asumptions in each of"
type textarea "x"
type textarea "increase the number of asumptions in each of"
type textarea "x"
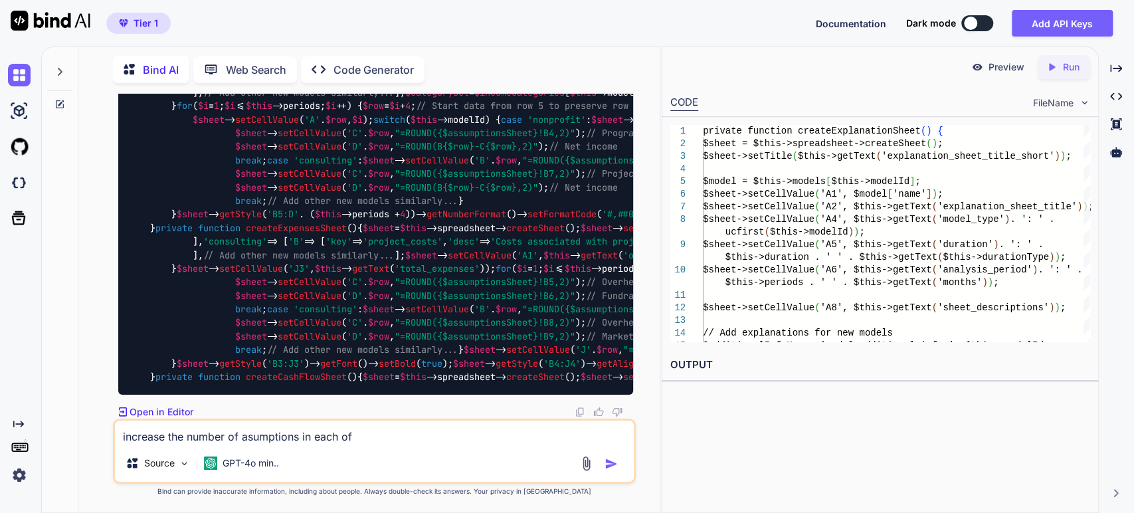
type textarea "increase the number of asumptions in each of t"
type textarea "x"
type textarea "increase the number of asumptions in each of th"
type textarea "x"
type textarea "increase the number of asumptions in each of the"
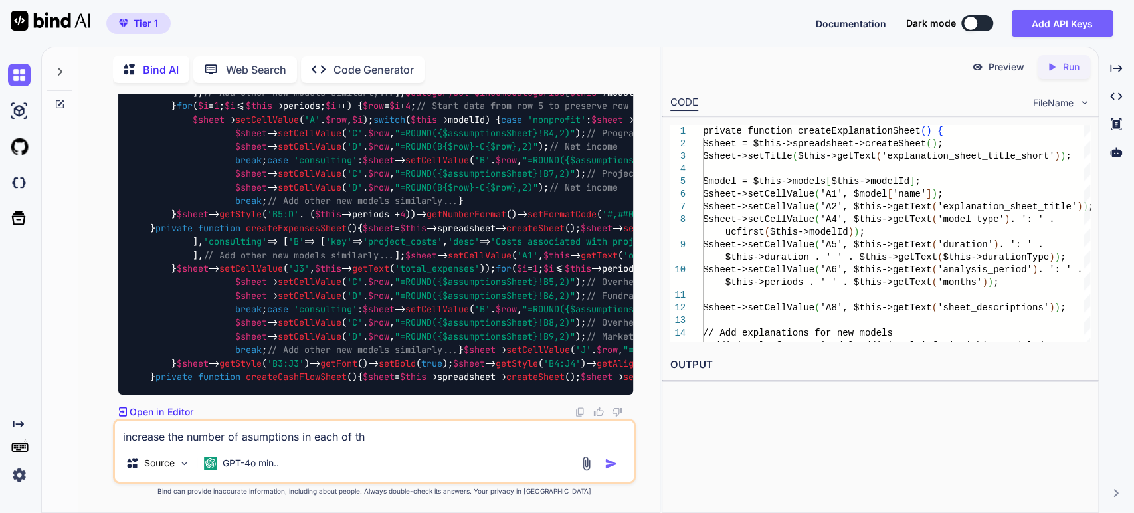
type textarea "x"
type textarea "increase the number of asumptions in each of the"
type textarea "x"
type textarea "increase the number of asumptions in each of the n"
type textarea "x"
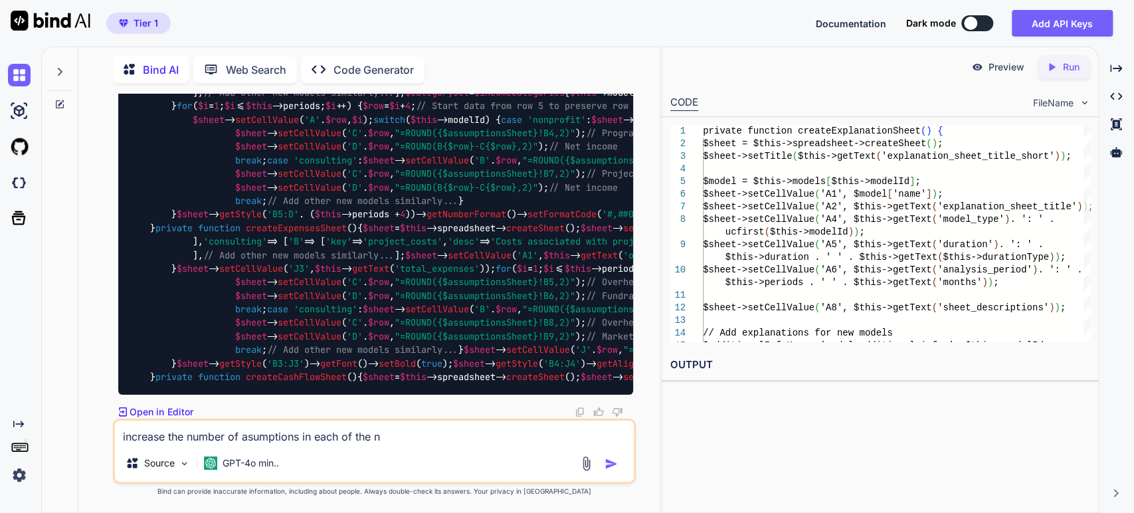
type textarea "increase the number of asumptions in each of the ne"
type textarea "x"
type textarea "increase the number of asumptions in each of the new"
type textarea "x"
type textarea "increase the number of asumptions in each of the new"
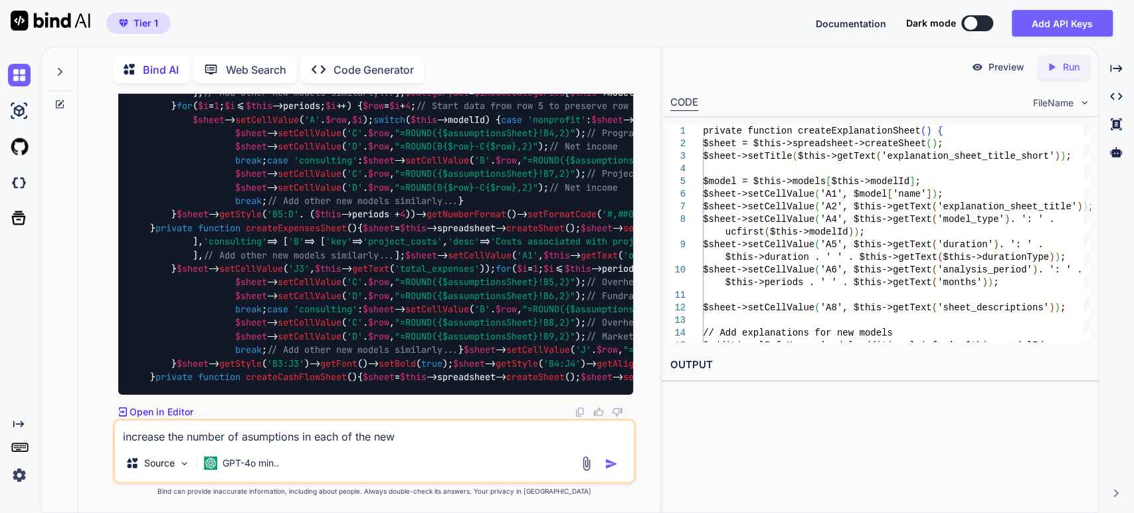
type textarea "x"
type textarea "increase the number of asumptions in each of the new m"
type textarea "x"
type textarea "increase the number of asumptions in each of the new mo"
type textarea "x"
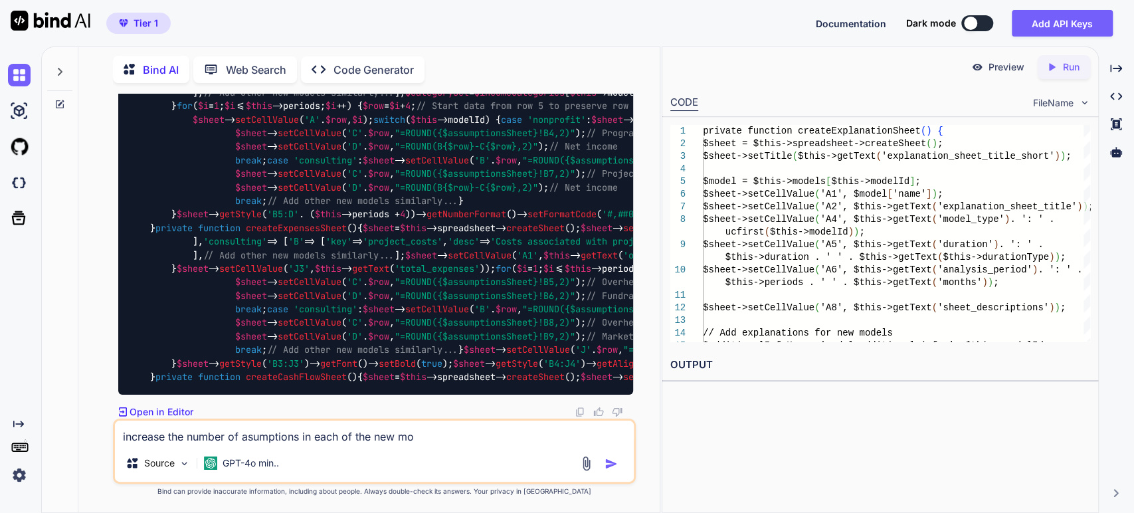
type textarea "increase the number of asumptions in each of the new mod"
type textarea "x"
type textarea "increase the number of asumptions in each of the new mode"
type textarea "x"
type textarea "increase the number of asumptions in each of the new model"
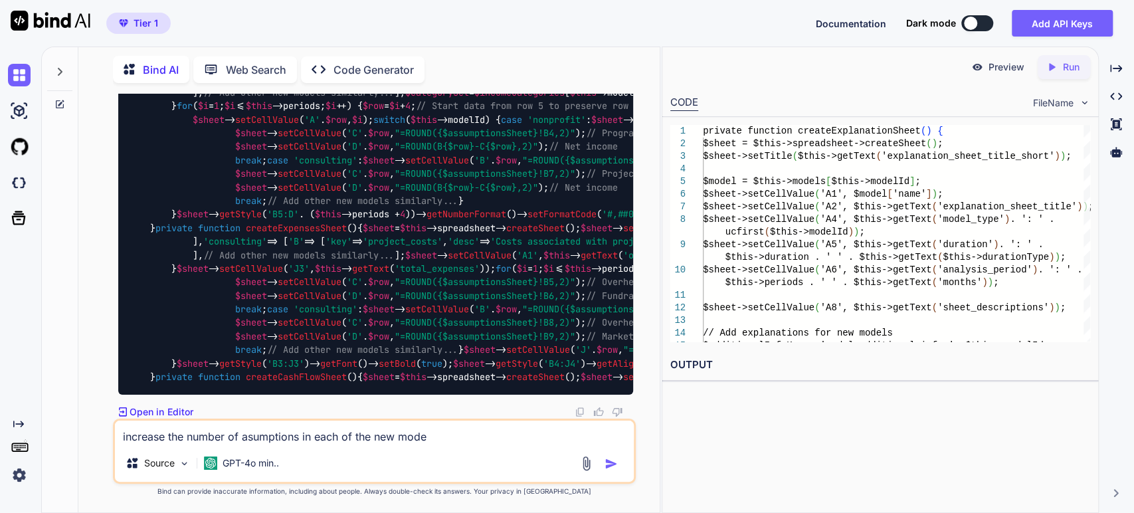
type textarea "x"
type textarea "increase the number of asumptions in each of the new models"
type textarea "x"
type textarea "increase the number of asumptions in each of the new models"
type textarea "x"
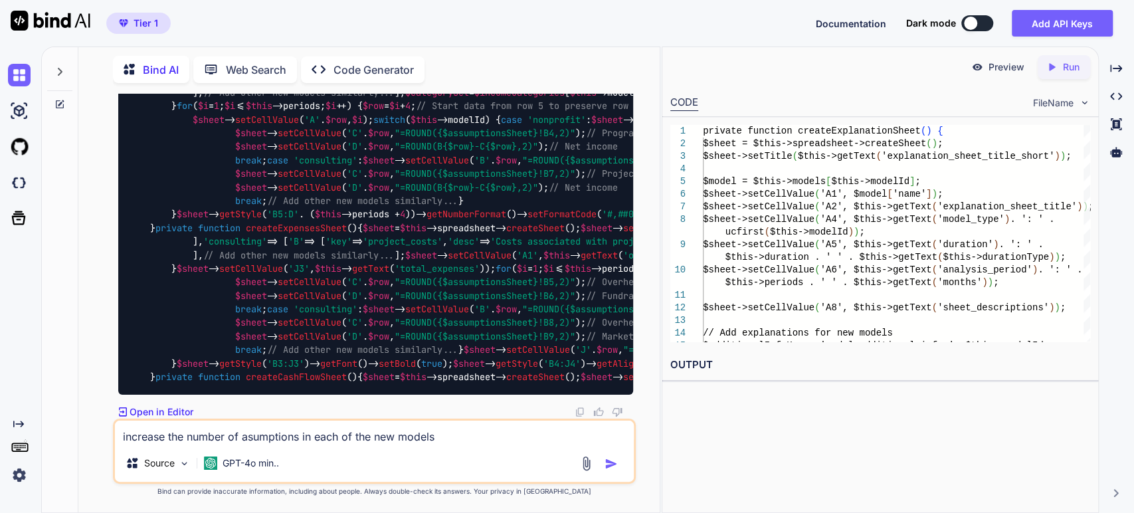
type textarea "increase the number of asumptions in each of the new models ."
type textarea "x"
type textarea "increase the number of asumptions in each of the new models ."
type textarea "x"
type textarea "increase the number of asumptions in each of the new models . a"
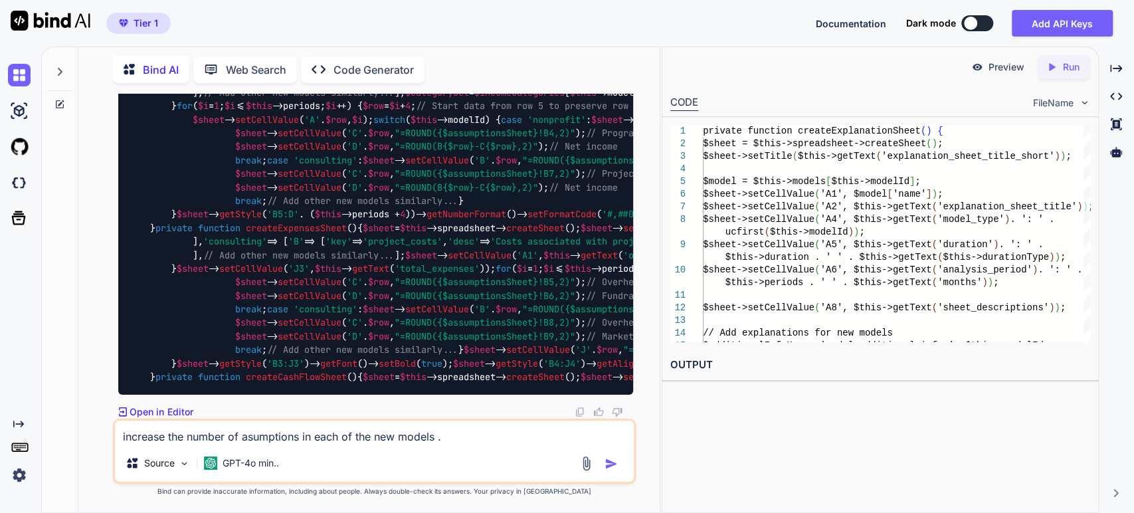
type textarea "x"
type textarea "increase the number of asumptions in each of the new models . at"
type textarea "x"
type textarea "increase the number of asumptions in each of the new models . at"
type textarea "x"
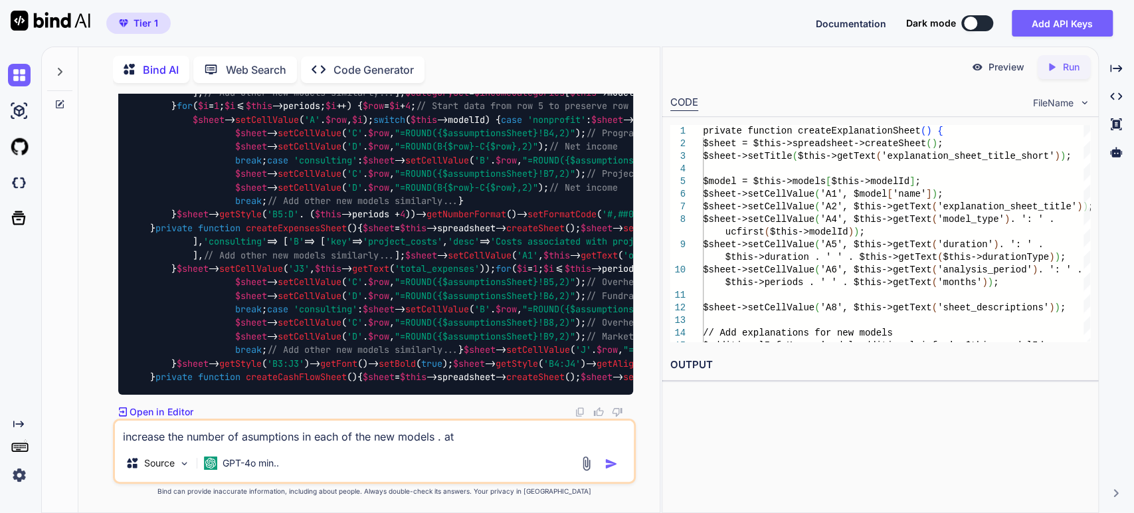
type textarea "increase the number of asumptions in each of the new models . at l"
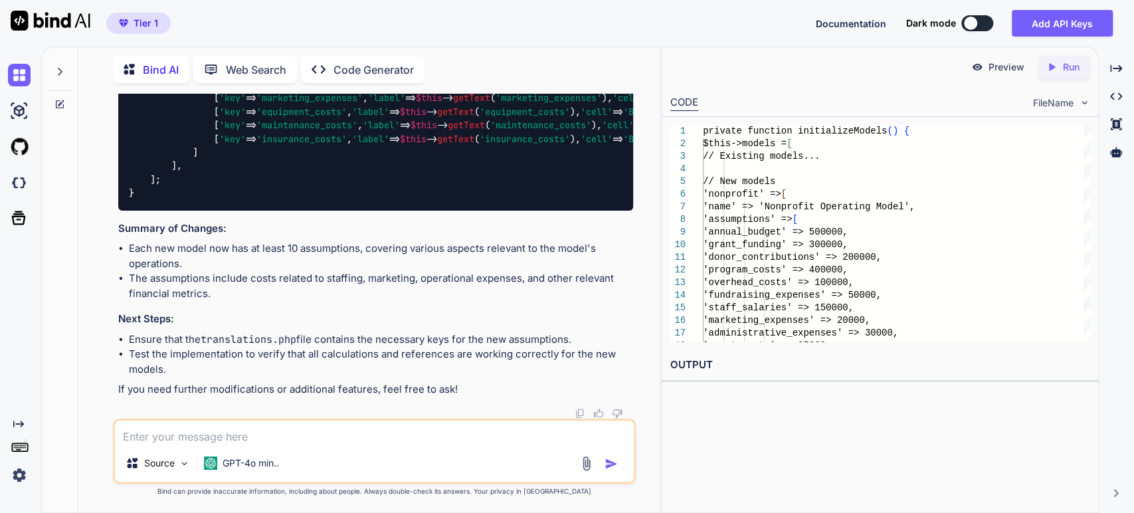
scroll to position [21585, 0]
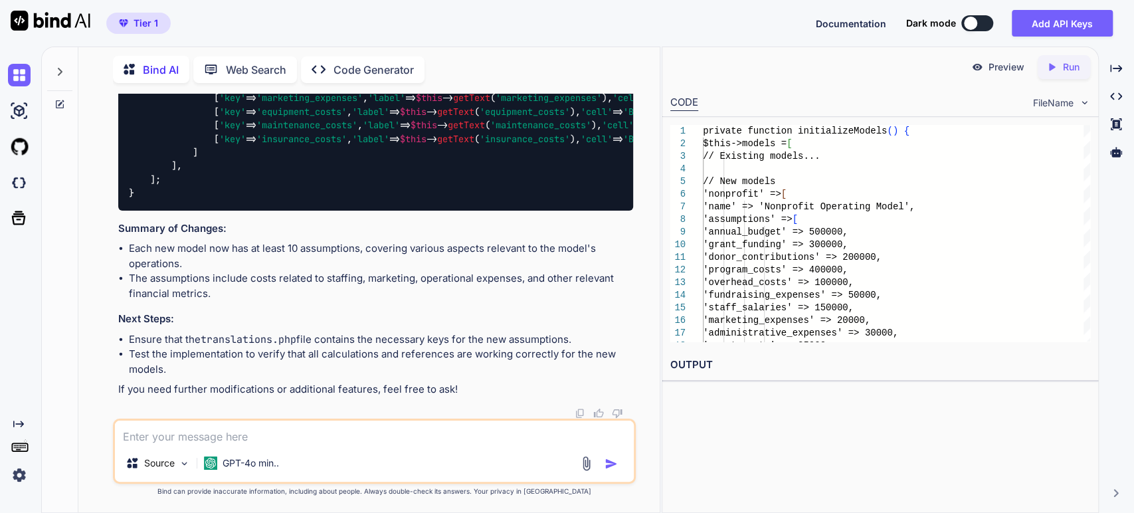
drag, startPoint x: 259, startPoint y: 244, endPoint x: 266, endPoint y: 341, distance: 96.6
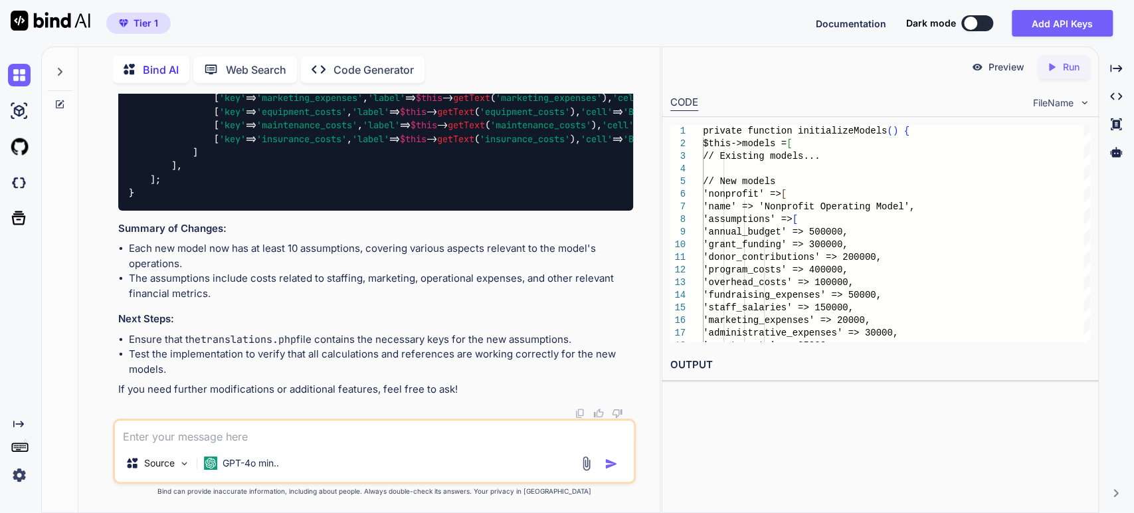
copy code "private function createAssumptionsSheet ( ) {"
click at [277, 440] on textarea at bounding box center [375, 433] width 520 height 24
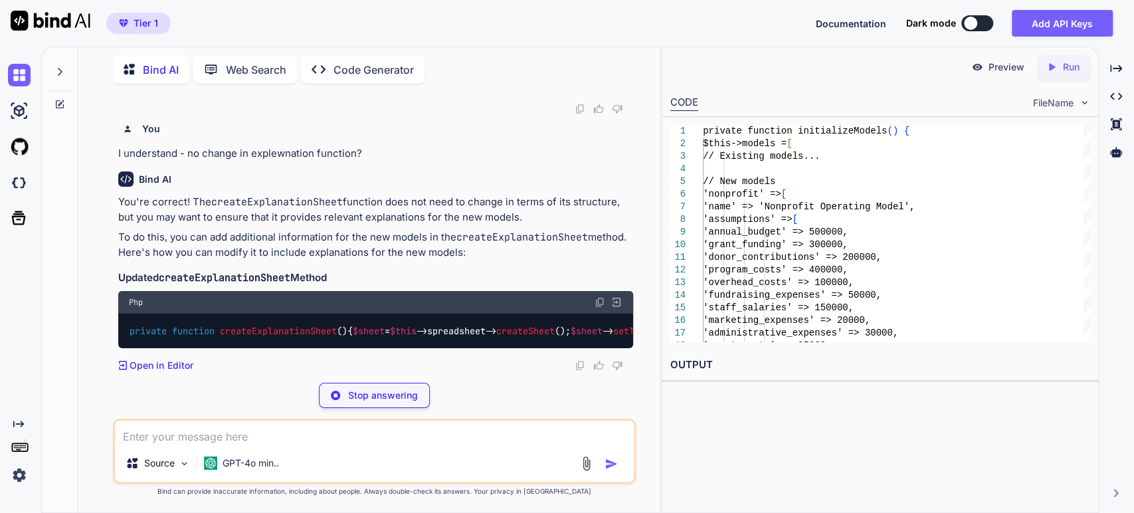
scroll to position [23507, 0]
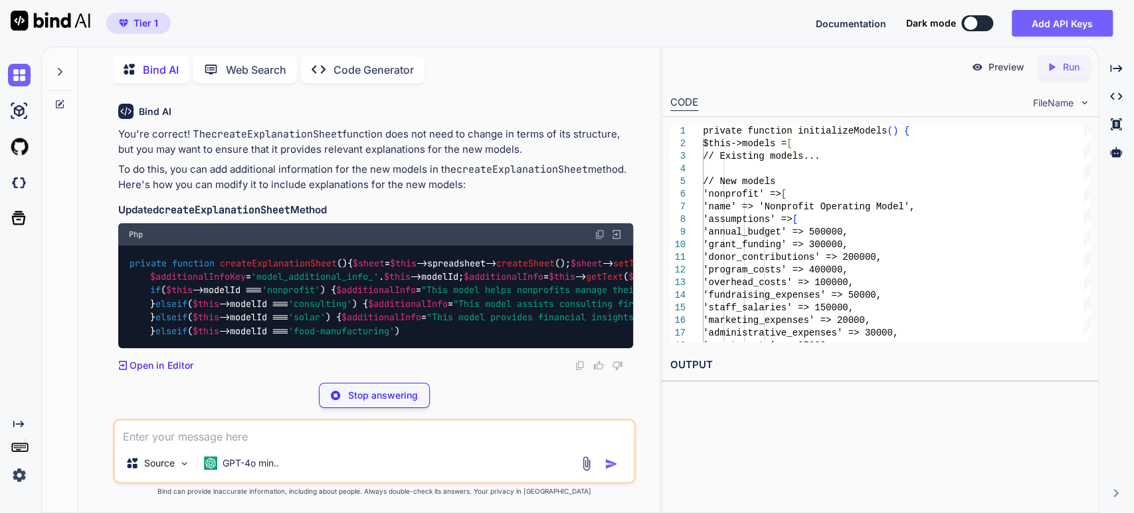
click at [146, 435] on textarea at bounding box center [375, 433] width 520 height 24
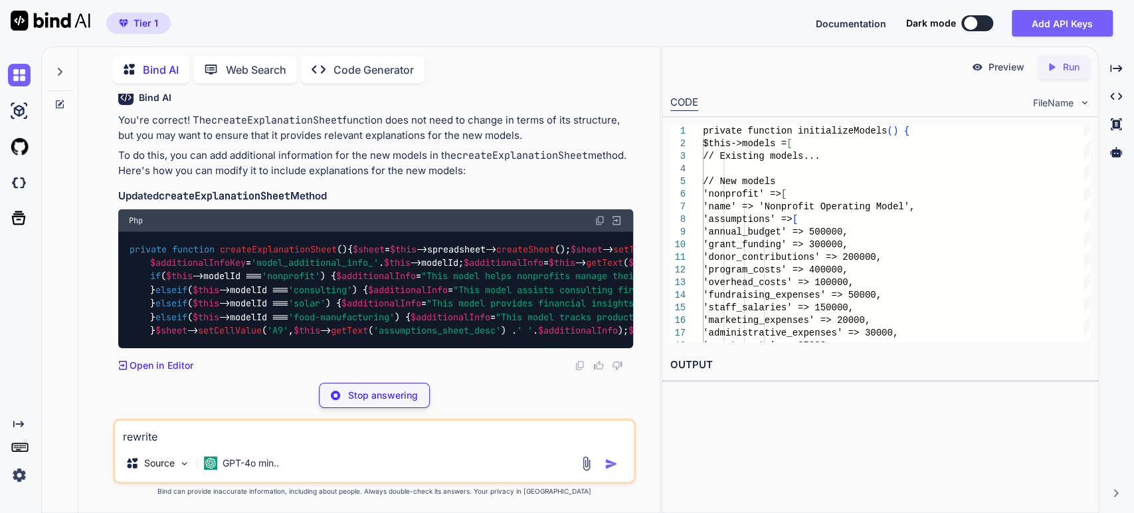
paste textarea "private function createAssumptionsSheet() {"
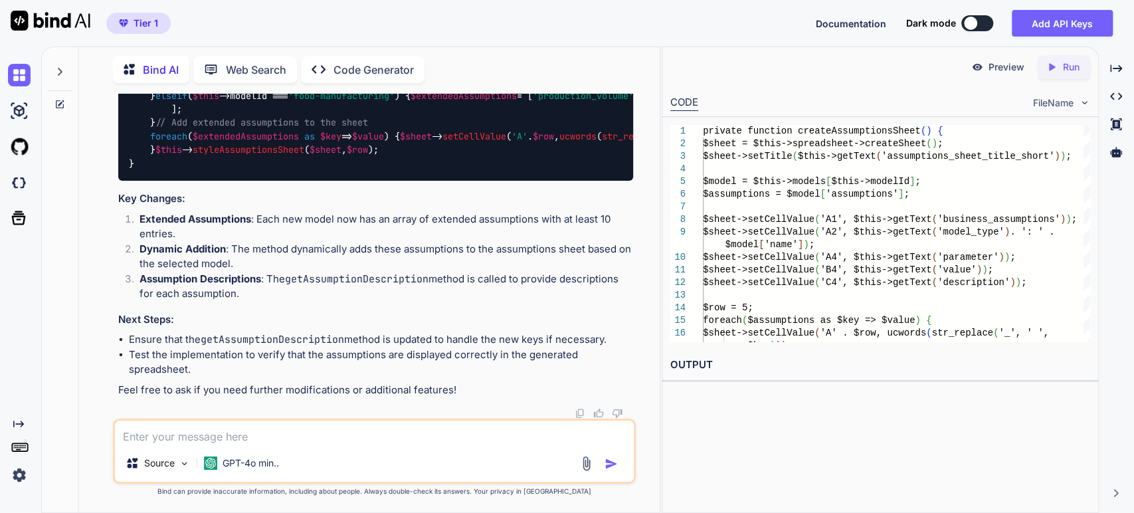
scroll to position [24922, 0]
drag, startPoint x: 269, startPoint y: 193, endPoint x: 268, endPoint y: 277, distance: 83.7
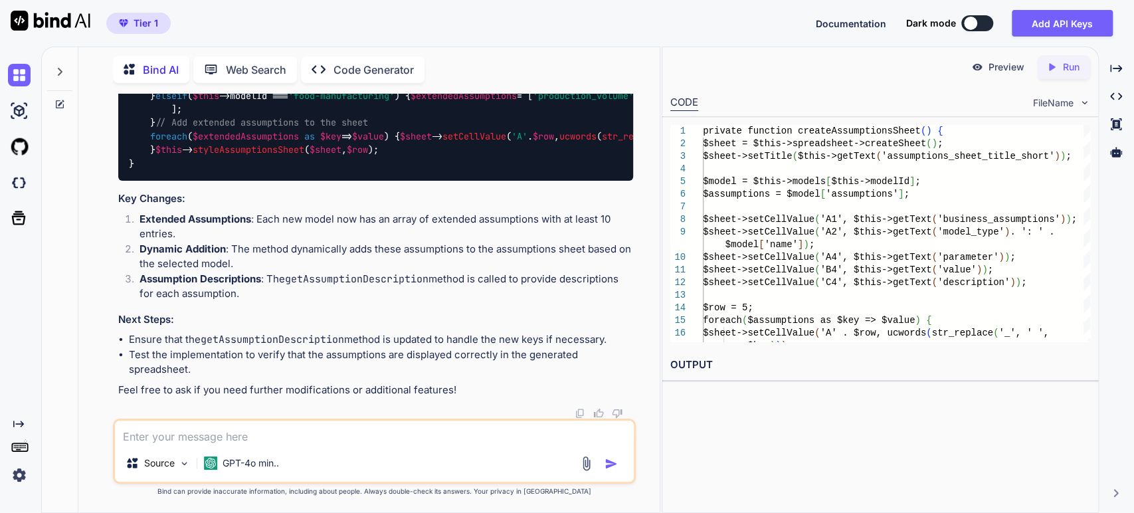
scroll to position [24627, 0]
click at [342, 445] on div "Source GPT-4o min.." at bounding box center [375, 451] width 524 height 65
click at [214, 435] on textarea at bounding box center [375, 433] width 520 height 24
paste textarea "private function createAssumptionsSheet() { $sheet = $this->spreadsheet->create…"
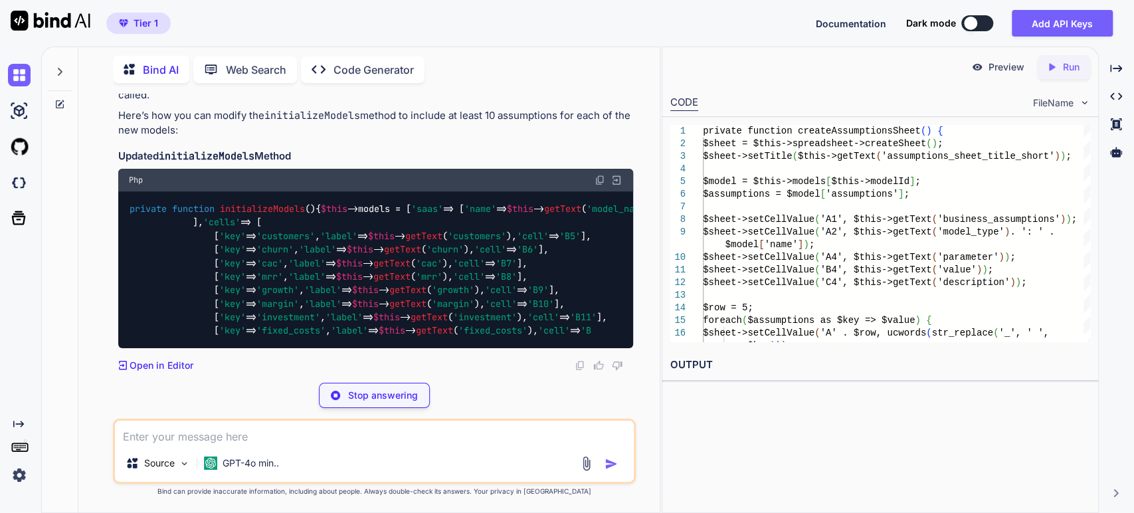
scroll to position [26624, 0]
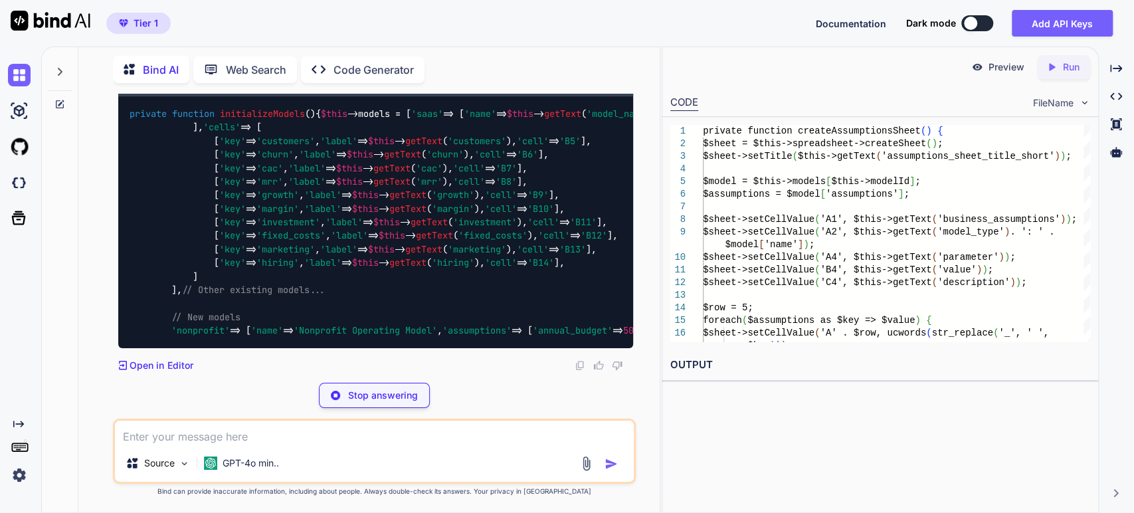
click at [395, 405] on div "Stop answering" at bounding box center [374, 395] width 111 height 25
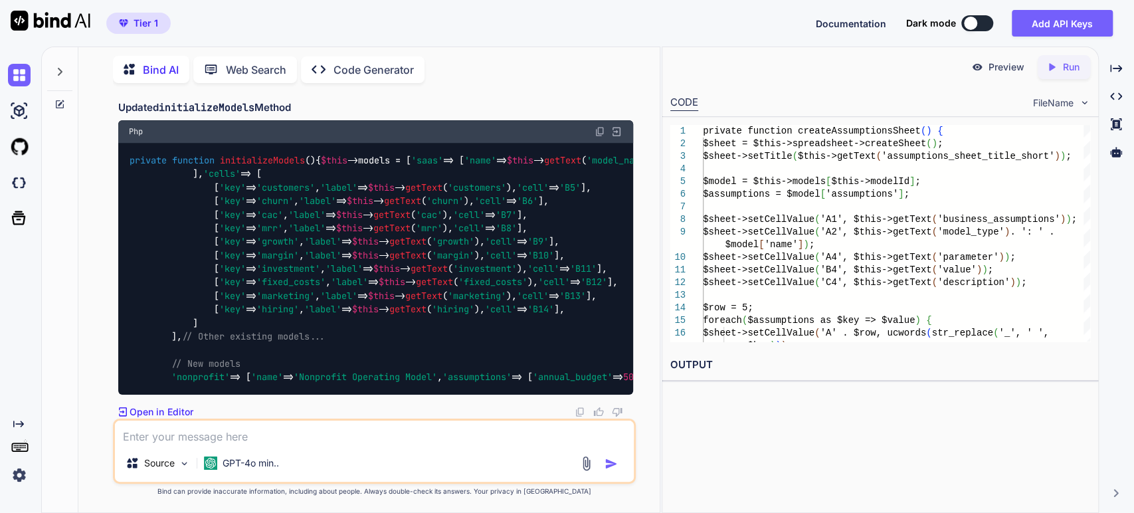
click at [452, 435] on textarea at bounding box center [375, 433] width 520 height 24
paste textarea "private function initializeModels() { $this->models = [ 'saas' => [ 'name' => $…"
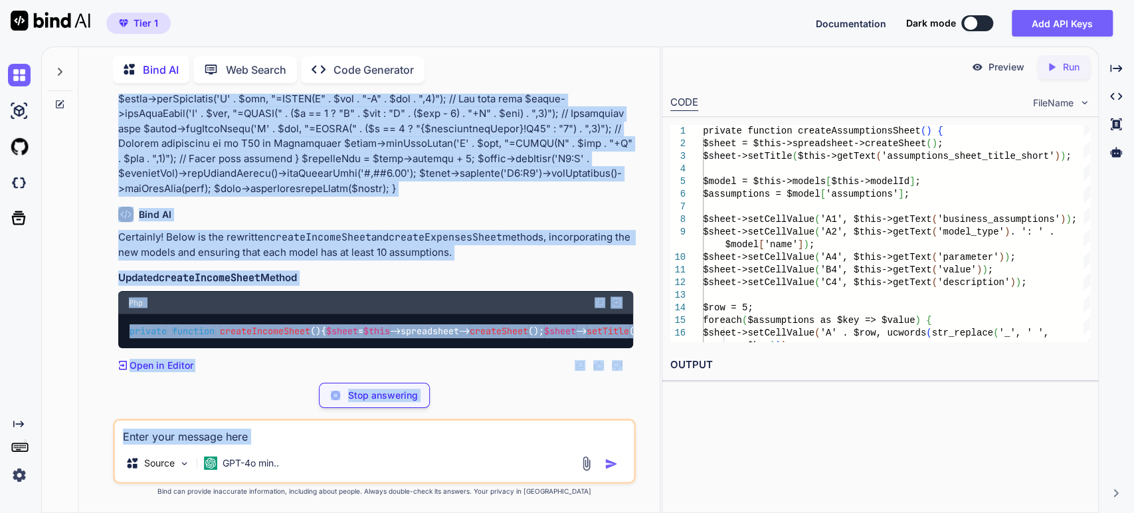
scroll to position [34649, 0]
drag, startPoint x: 412, startPoint y: 266, endPoint x: 417, endPoint y: 447, distance: 180.8
click at [417, 447] on div "You Bind AI To add the four new financial models to your existing PHP code stru…" at bounding box center [375, 303] width 524 height 419
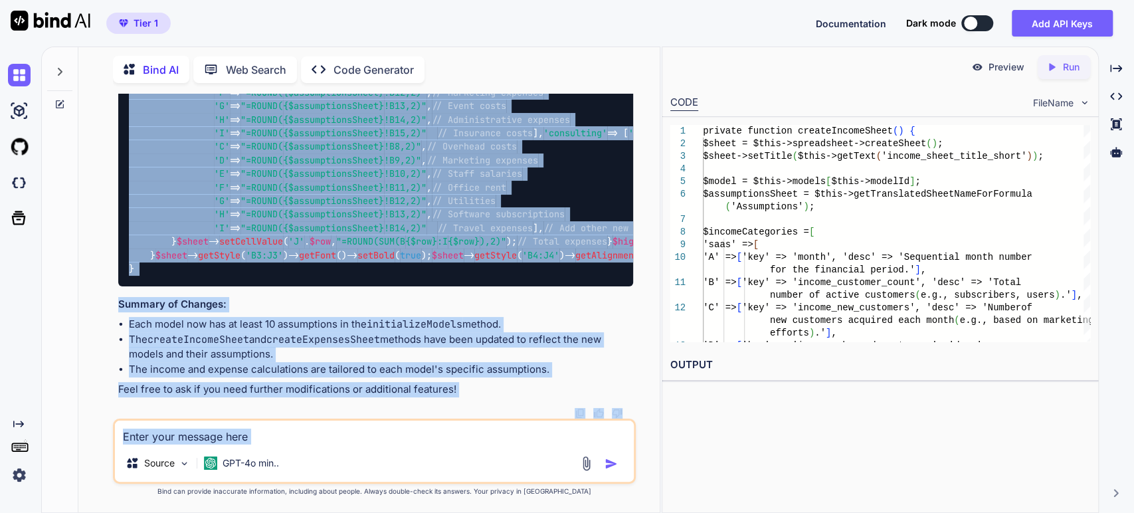
scroll to position [37206, 0]
click at [228, 355] on li "The createIncomeSheet and createExpensesSheet methods have been updated to refl…" at bounding box center [381, 347] width 505 height 30
click at [207, 393] on p "Feel free to ask if you need further modifications or additional features!" at bounding box center [376, 389] width 516 height 15
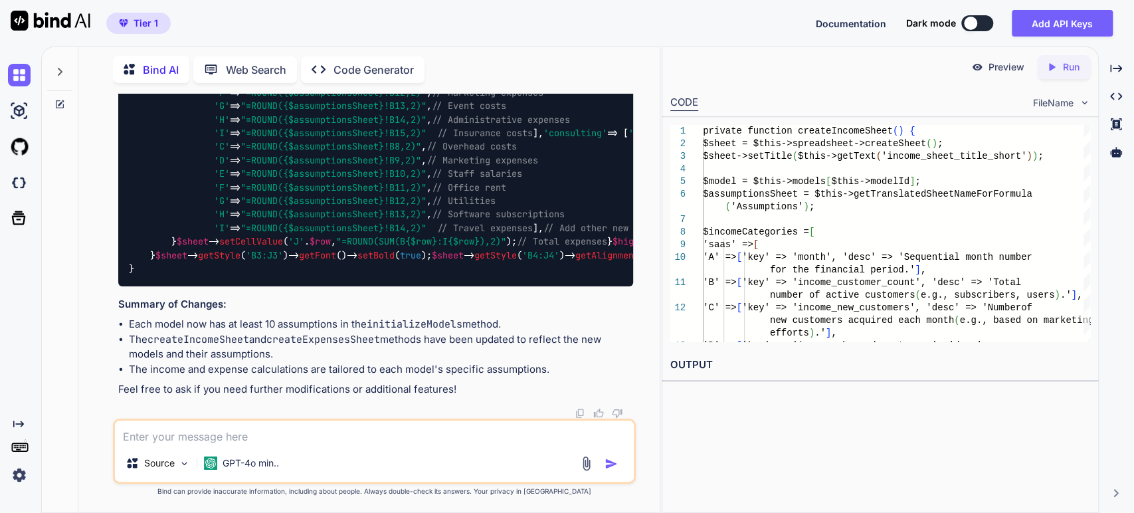
scroll to position [34991, 0]
drag, startPoint x: 195, startPoint y: 130, endPoint x: 196, endPoint y: 409, distance: 278.4
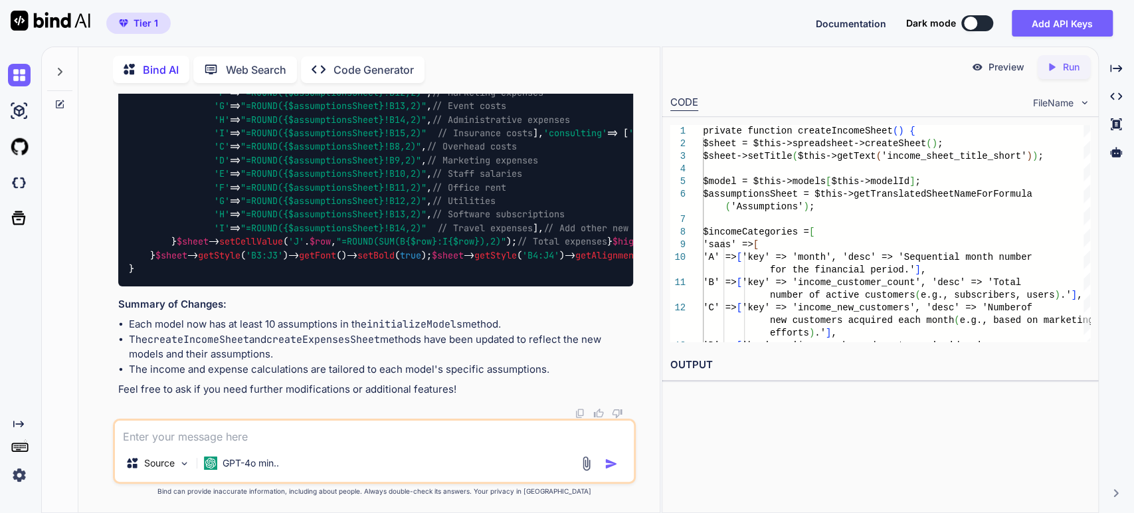
click at [268, 437] on textarea at bounding box center [375, 433] width 520 height 24
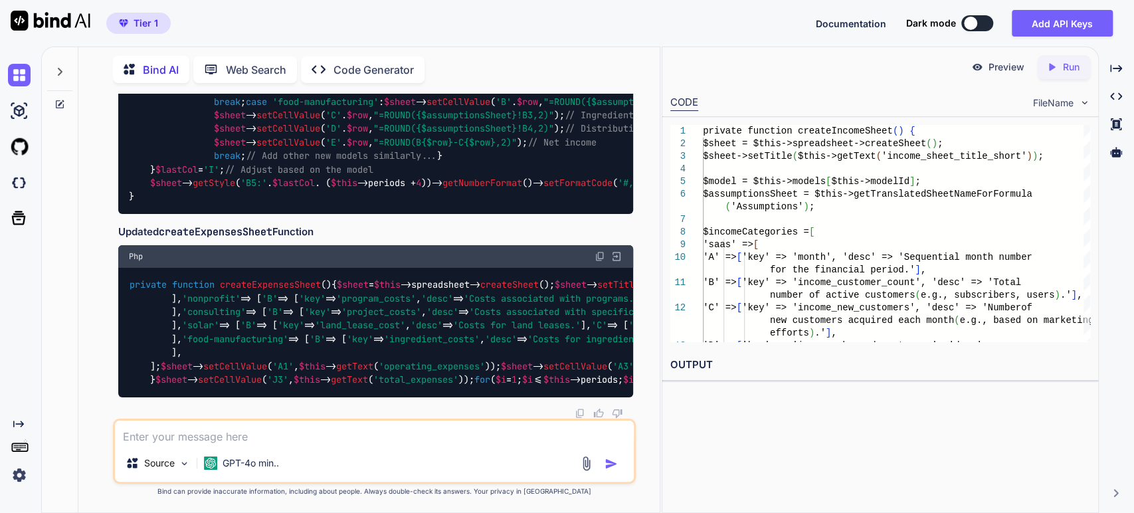
scroll to position [37638, 0]
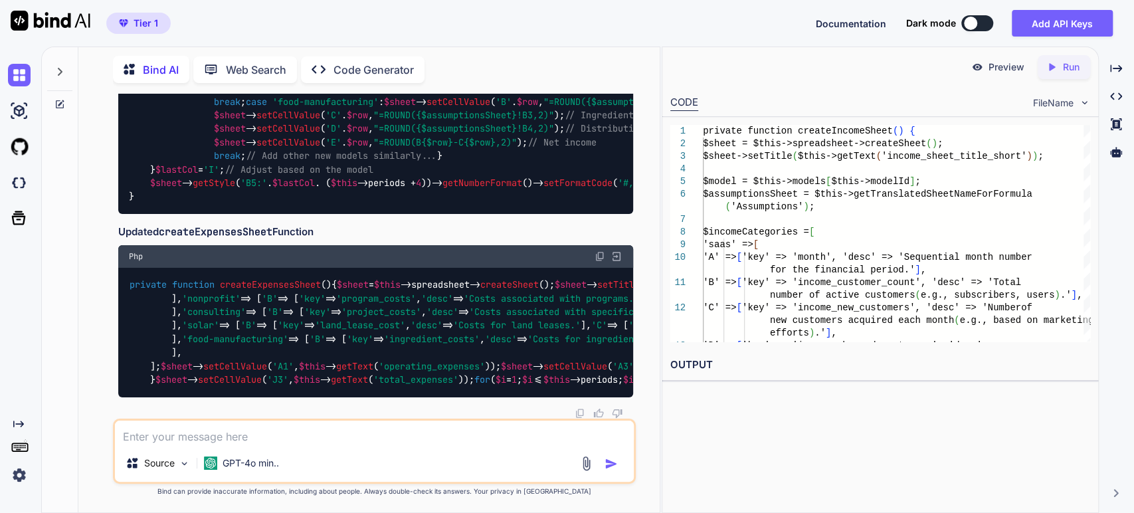
click at [236, 214] on div "private function createIncomeSheet ( ) { $sheet = $this ->spreadsheet-> createS…" at bounding box center [376, 13] width 516 height 401
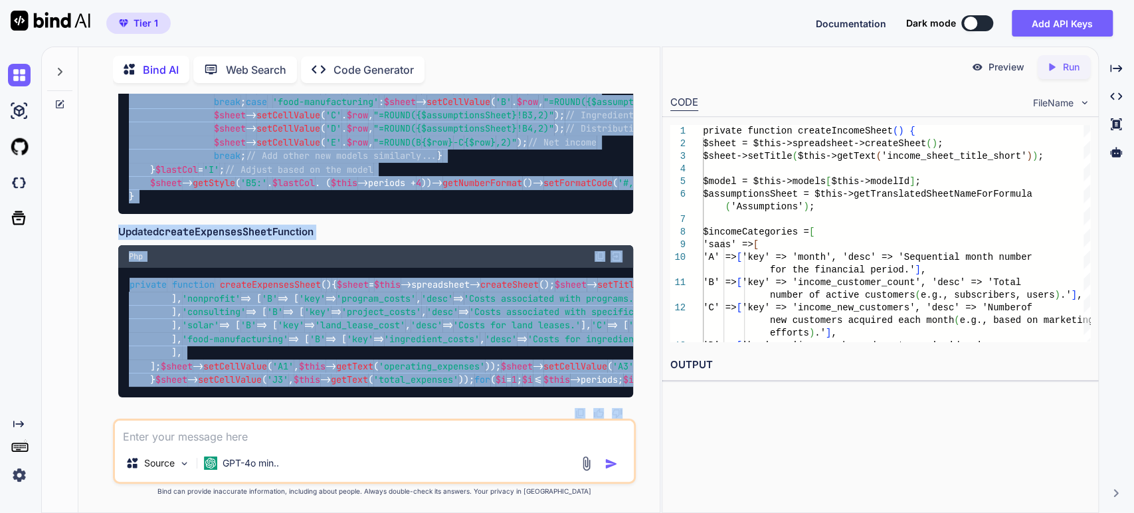
scroll to position [38447, 0]
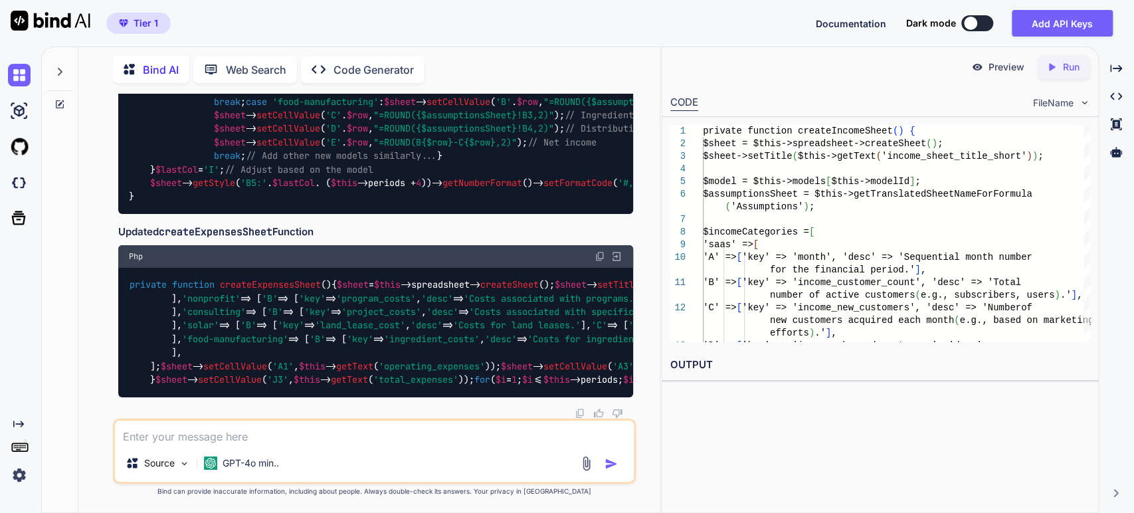
drag, startPoint x: 236, startPoint y: 276, endPoint x: 243, endPoint y: 221, distance: 55.6
click at [243, 214] on div "private function createIncomeSheet ( ) { $sheet = $this ->spreadsheet-> createS…" at bounding box center [376, 13] width 516 height 401
copy code "], 'nonprofit' => [ 'A' => [ 'key' => 'month' , 'desc' => 'Sequential month num…"
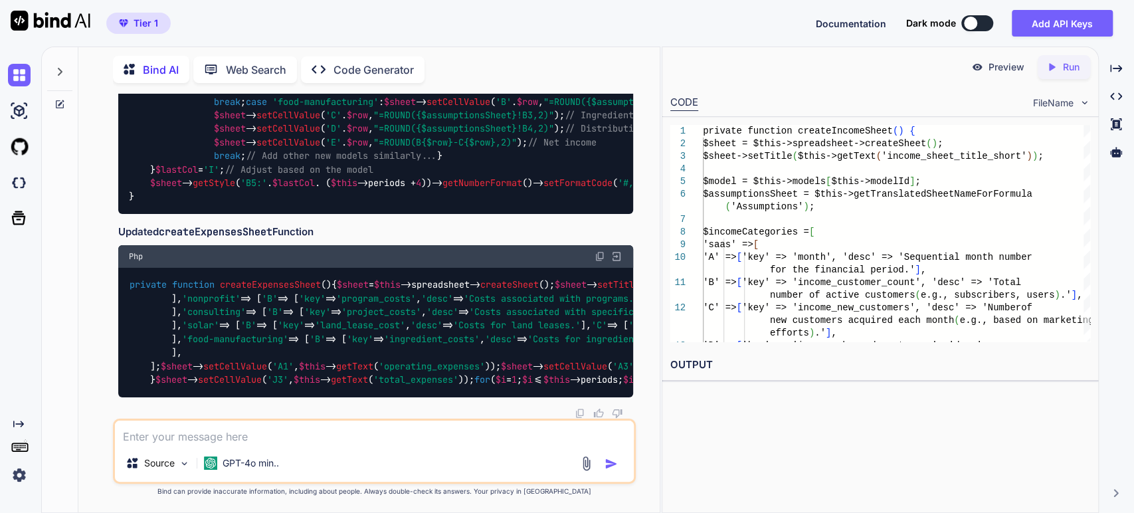
drag, startPoint x: 258, startPoint y: 219, endPoint x: 260, endPoint y: 345, distance: 126.3
click at [268, 214] on div "private function createIncomeSheet ( ) { $sheet = $this ->spreadsheet-> createS…" at bounding box center [376, 13] width 516 height 401
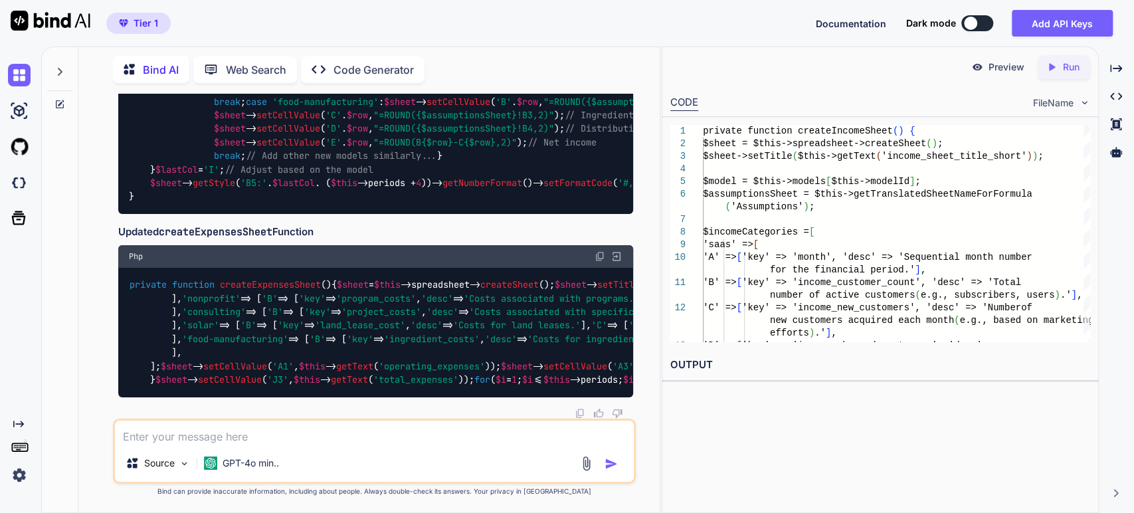
copy code "case 'nonprofit' : $sheet -> setCellValue ( 'B' . $row , "=ROUND( {$assumptions…"
click at [280, 268] on div "private function createExpensesSheet ( ) { $sheet = $this ->spreadsheet-> creat…" at bounding box center [376, 333] width 516 height 130
click at [280, 269] on div "private function createExpensesSheet ( ) { $sheet = $this ->spreadsheet-> creat…" at bounding box center [376, 333] width 516 height 130
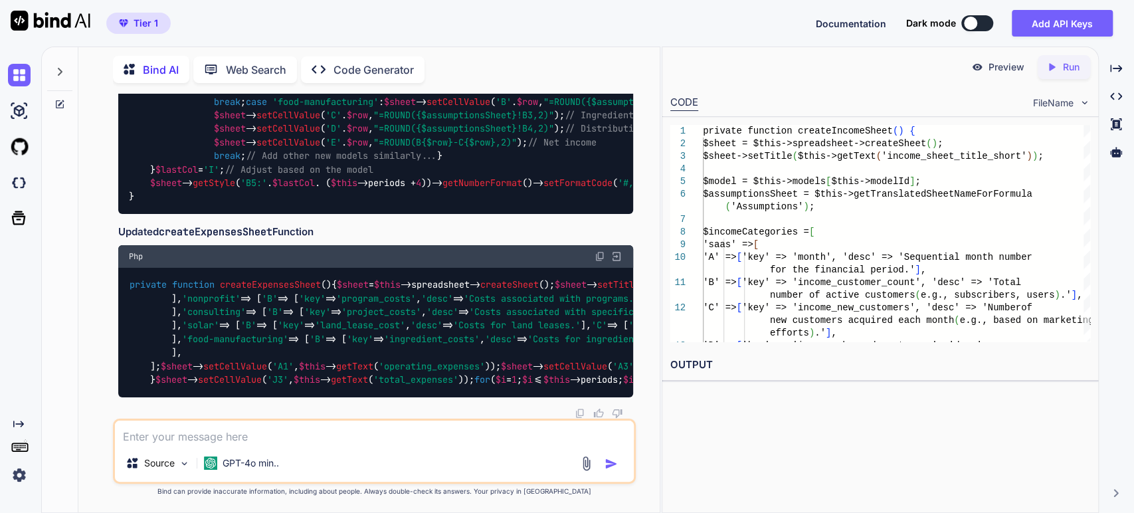
click at [222, 292] on span "'nonprofit'" at bounding box center [211, 298] width 58 height 12
click at [218, 268] on div "private function createExpensesSheet ( ) { $sheet = $this ->spreadsheet-> creat…" at bounding box center [376, 333] width 516 height 130
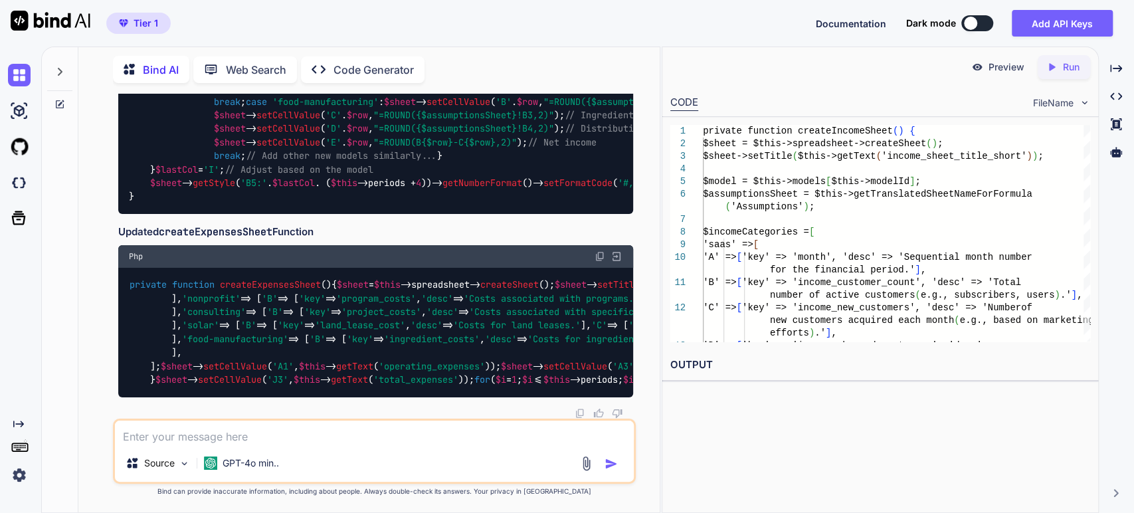
click at [345, 296] on div "private function createExpensesSheet ( ) { $sheet = $this ->spreadsheet-> creat…" at bounding box center [376, 333] width 516 height 130
click at [248, 466] on p "GPT-4o min.." at bounding box center [251, 462] width 56 height 13
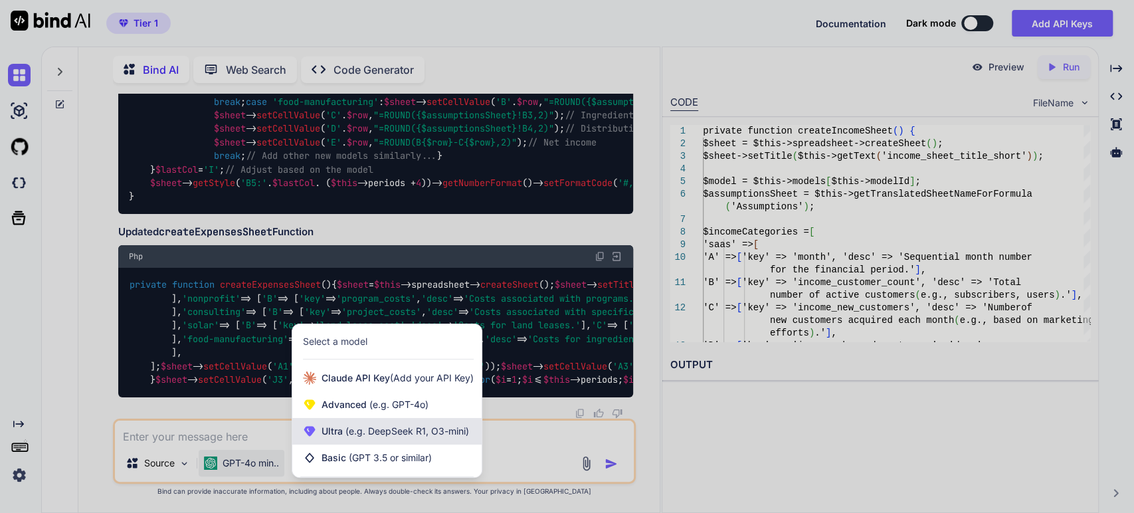
click at [383, 429] on span "(e.g. DeepSeek R1, O3-mini)" at bounding box center [406, 430] width 126 height 11
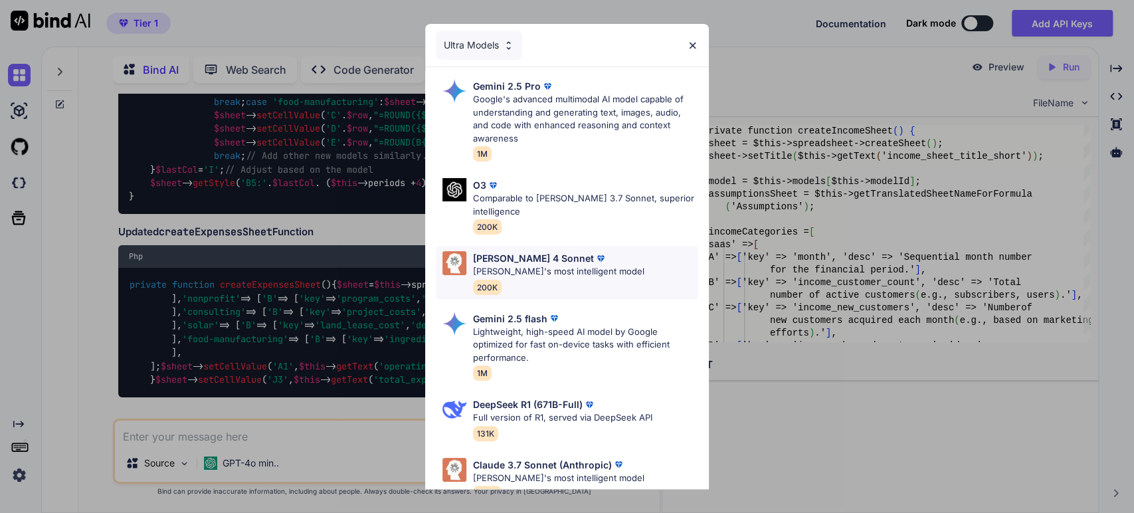
click at [530, 280] on div "Claude 4 Sonnet Claude's most intelligent model 200K" at bounding box center [558, 272] width 171 height 43
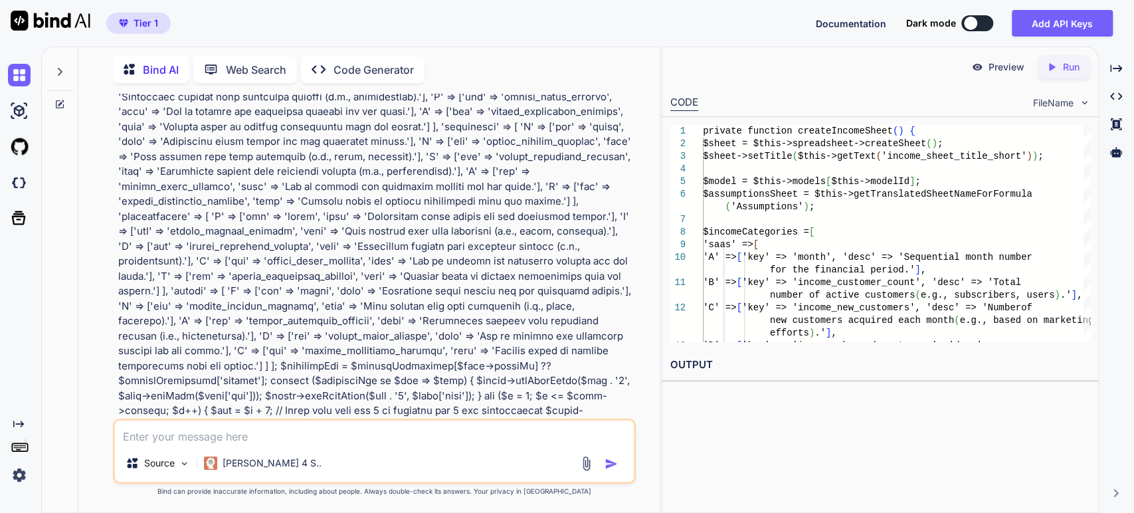
drag, startPoint x: 457, startPoint y: 155, endPoint x: 486, endPoint y: -26, distance: 183.6
click at [486, 0] on html "Tier 1 Documentation Dark mode Add API Keys Created with Pixso. Created with Pi…" at bounding box center [567, 256] width 1134 height 513
